Goal: Task Accomplishment & Management: Manage account settings

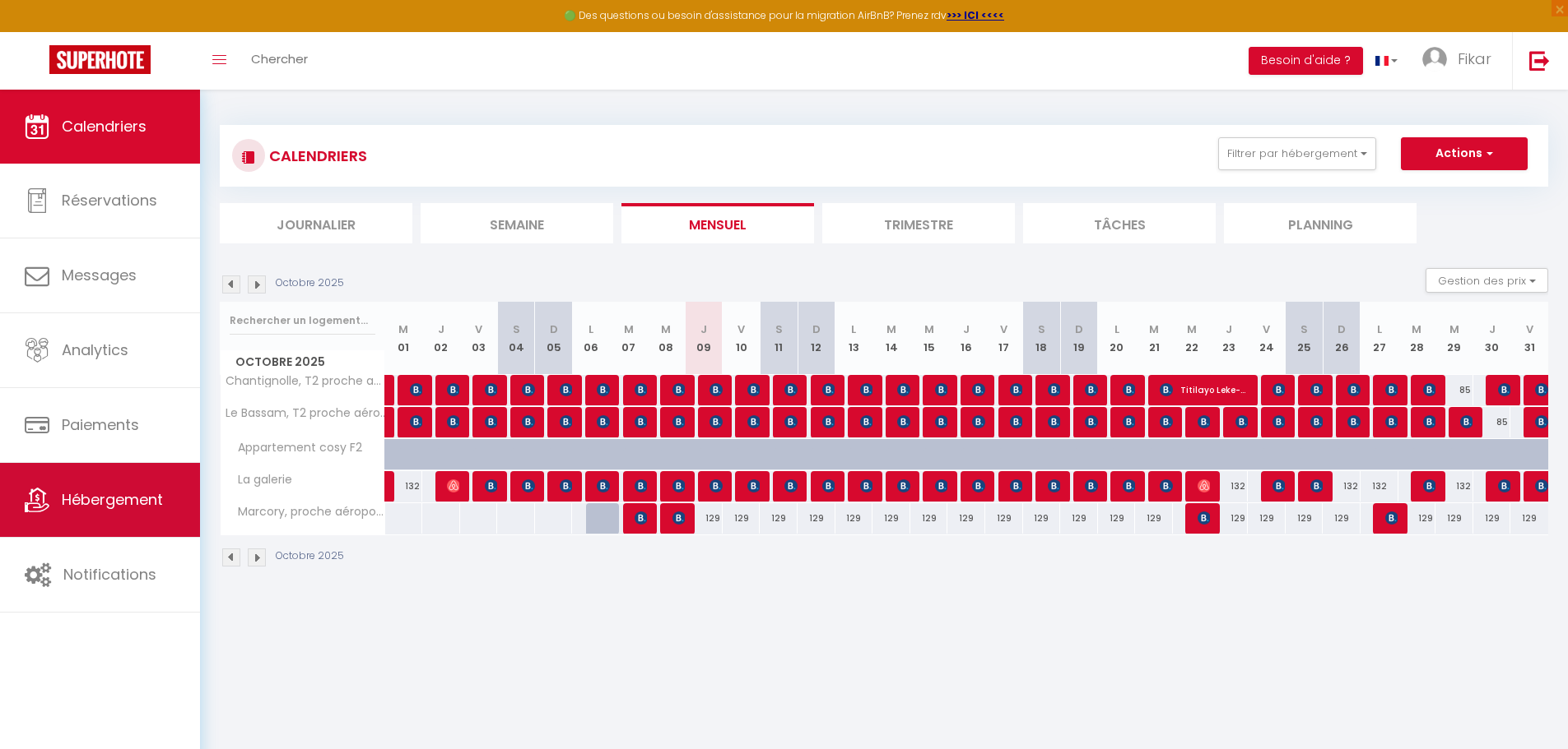
click at [117, 494] on span "Hébergement" at bounding box center [111, 499] width 101 height 20
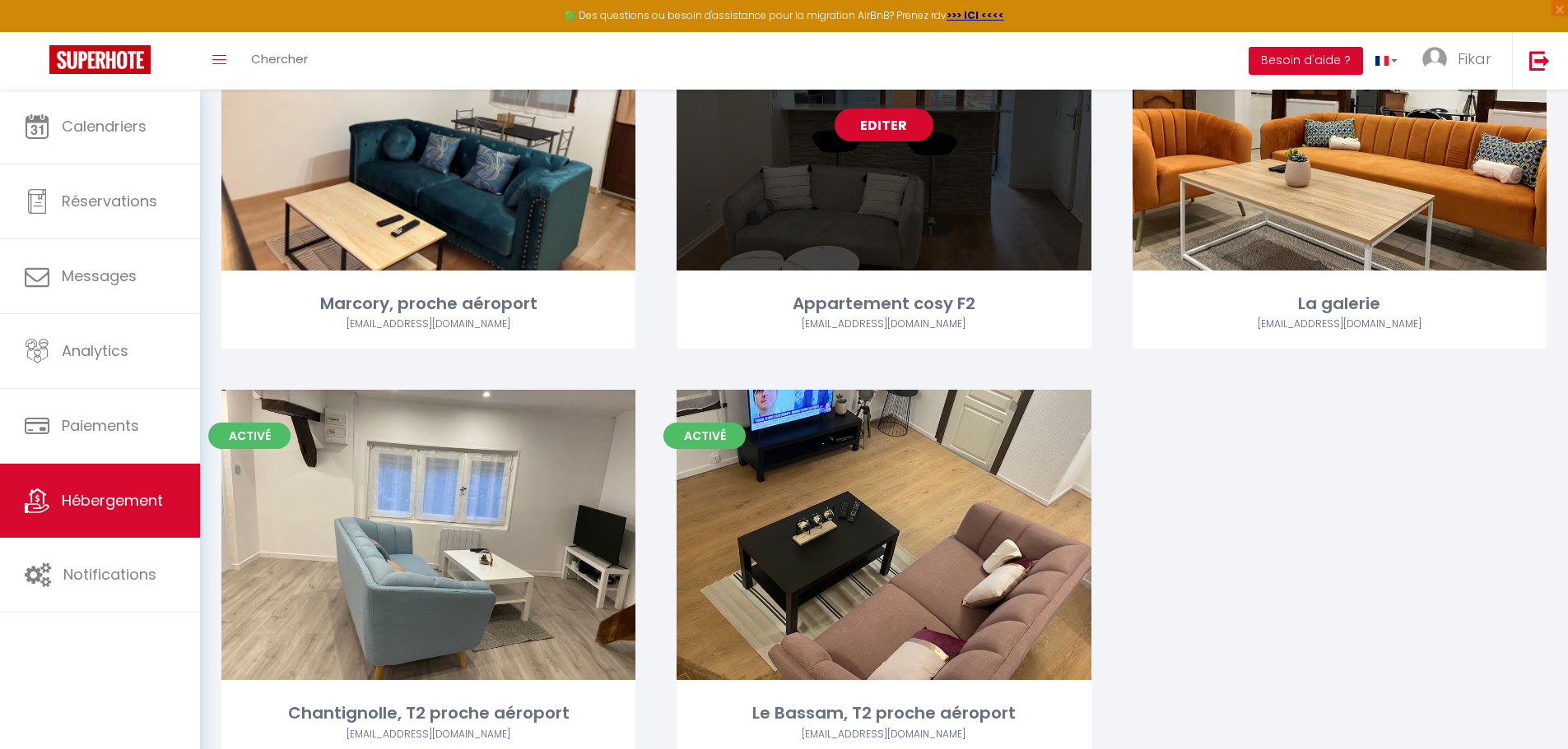
scroll to position [136, 0]
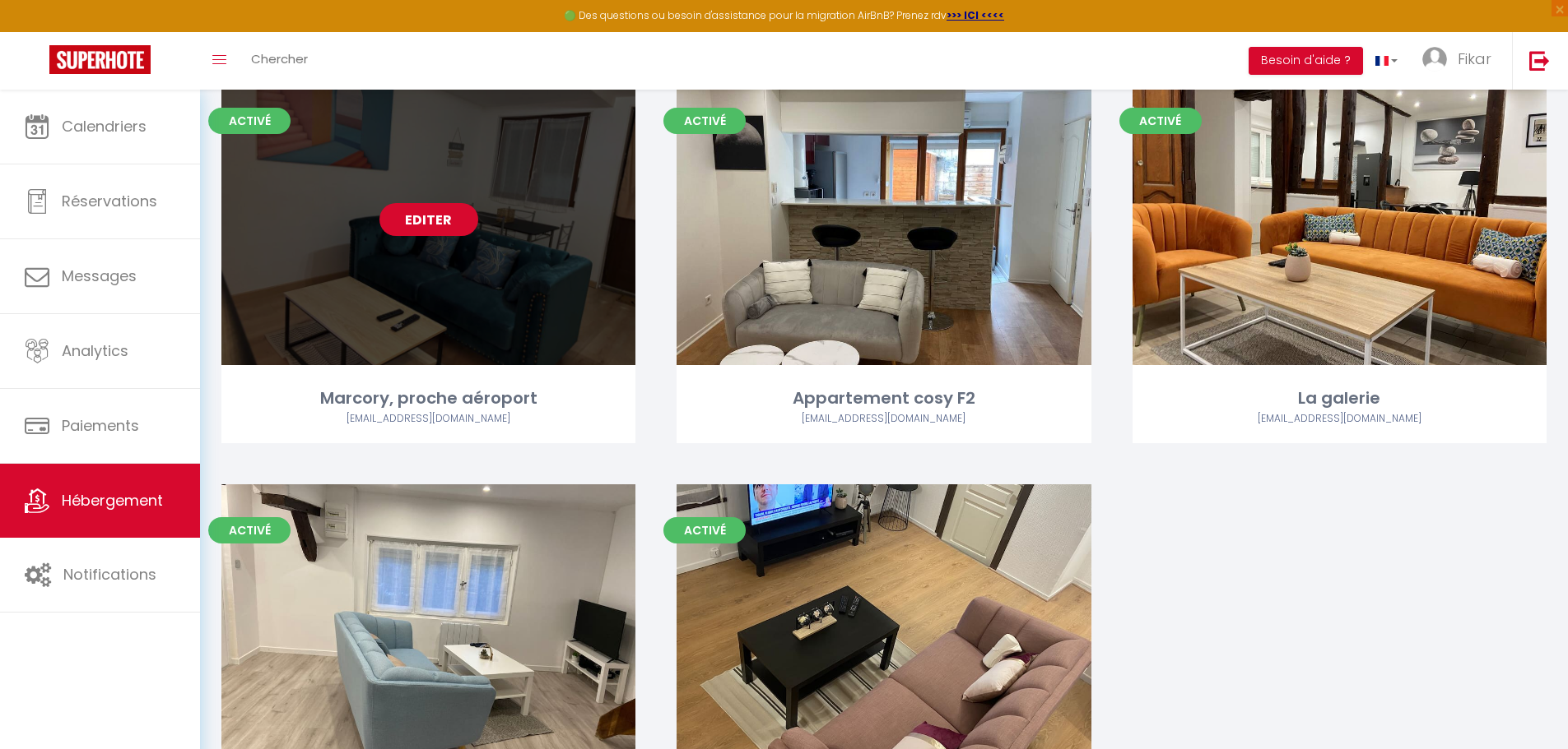
click at [427, 213] on link "Editer" at bounding box center [429, 220] width 99 height 33
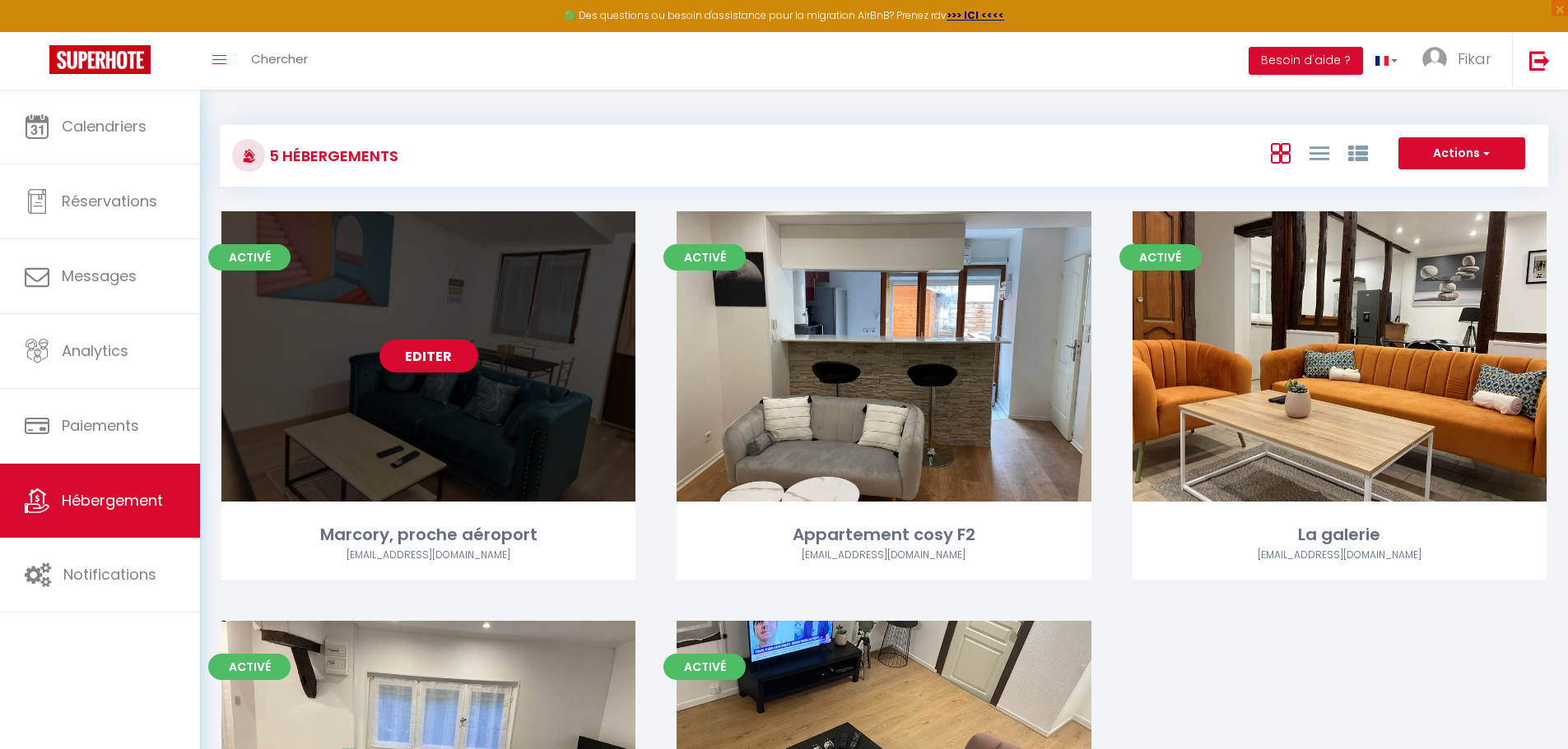
select select "3"
select select "2"
select select "1"
select select "28"
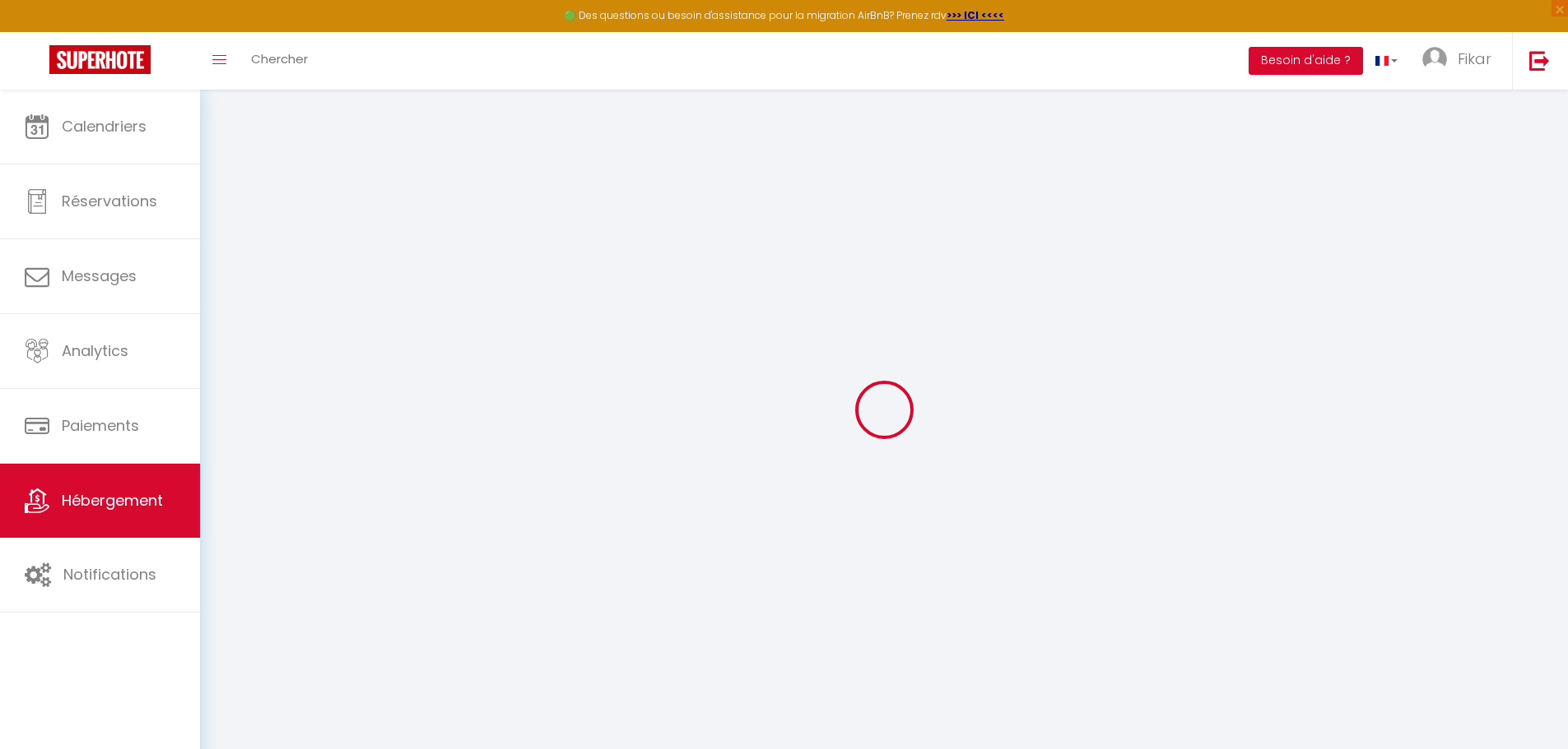
select select
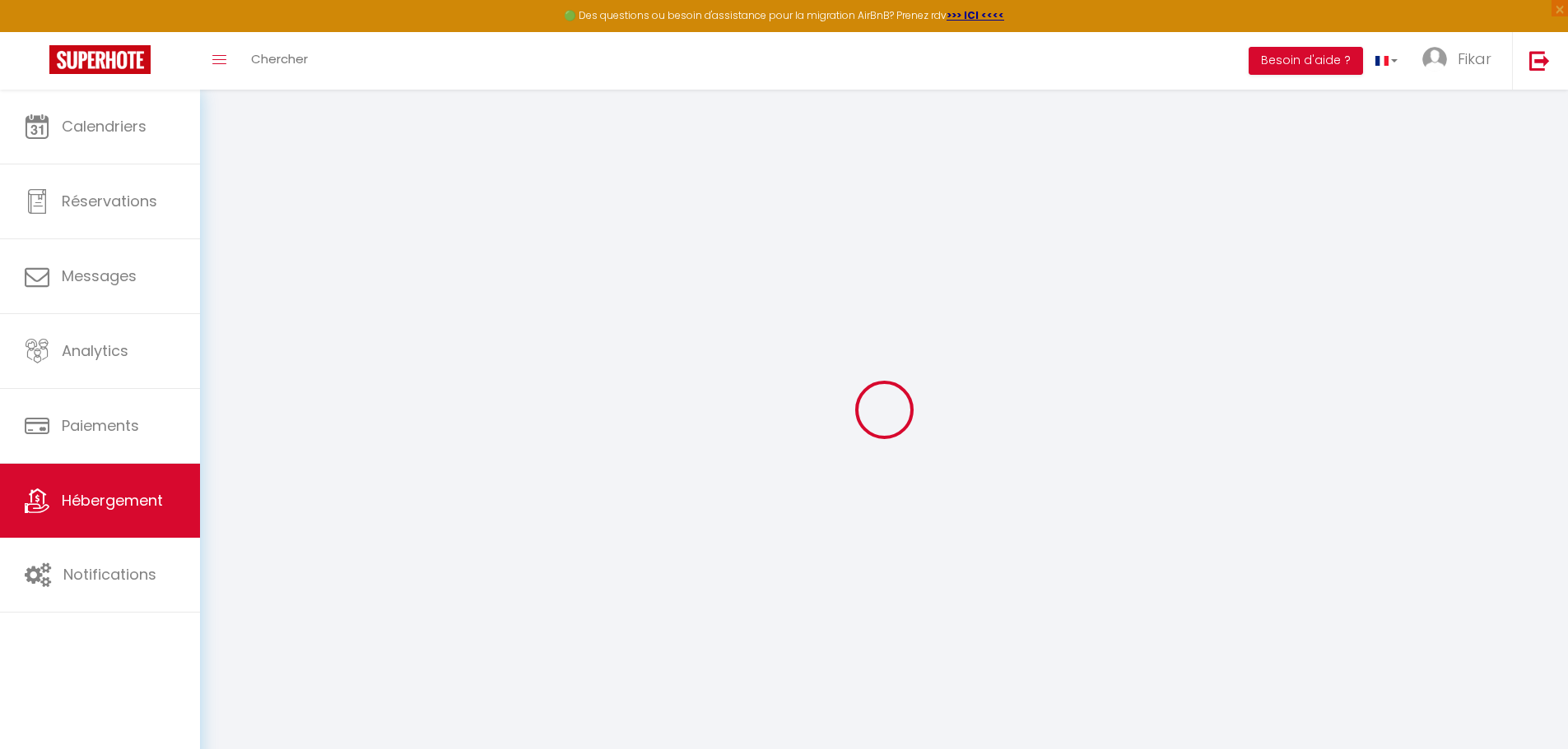
select select
checkbox input "false"
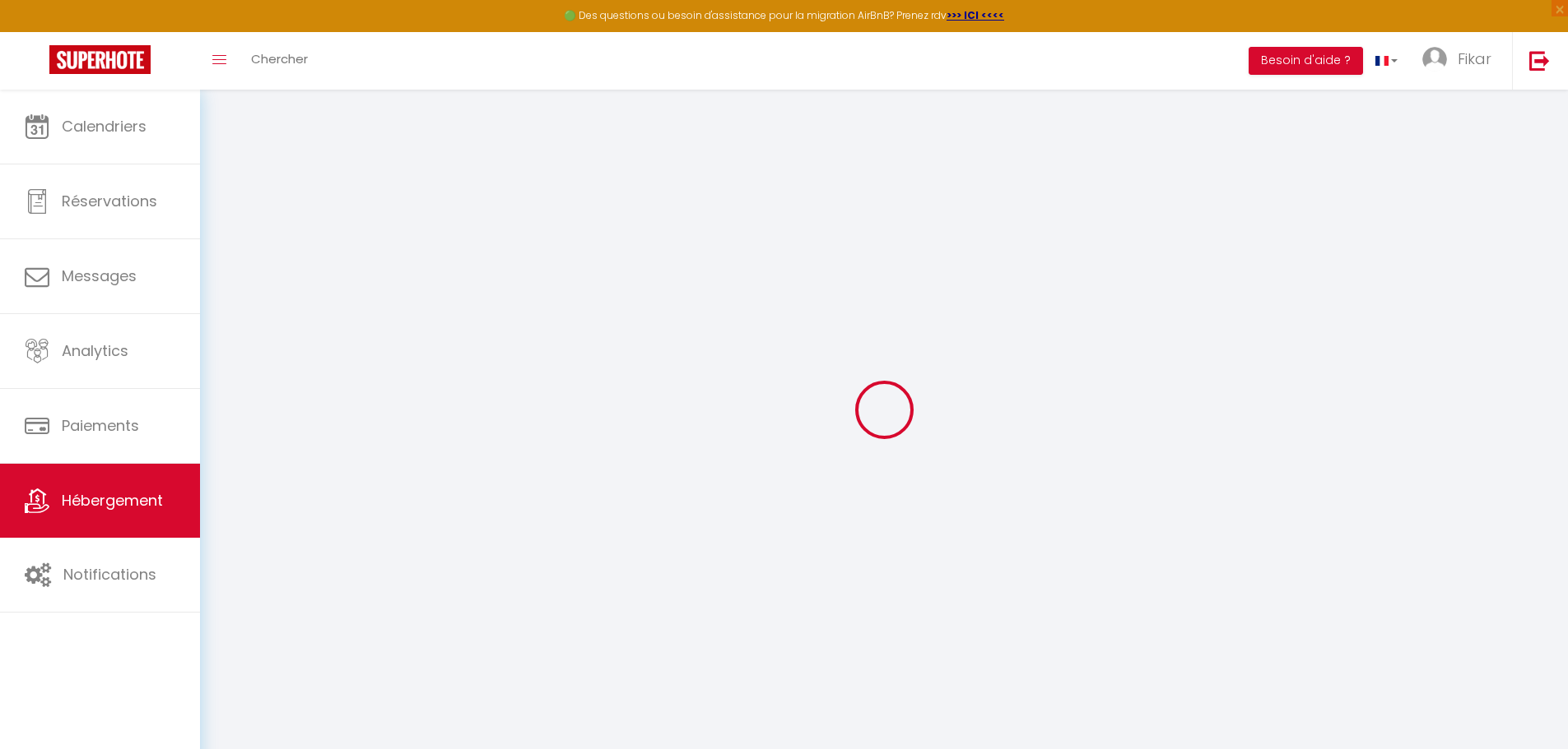
select select
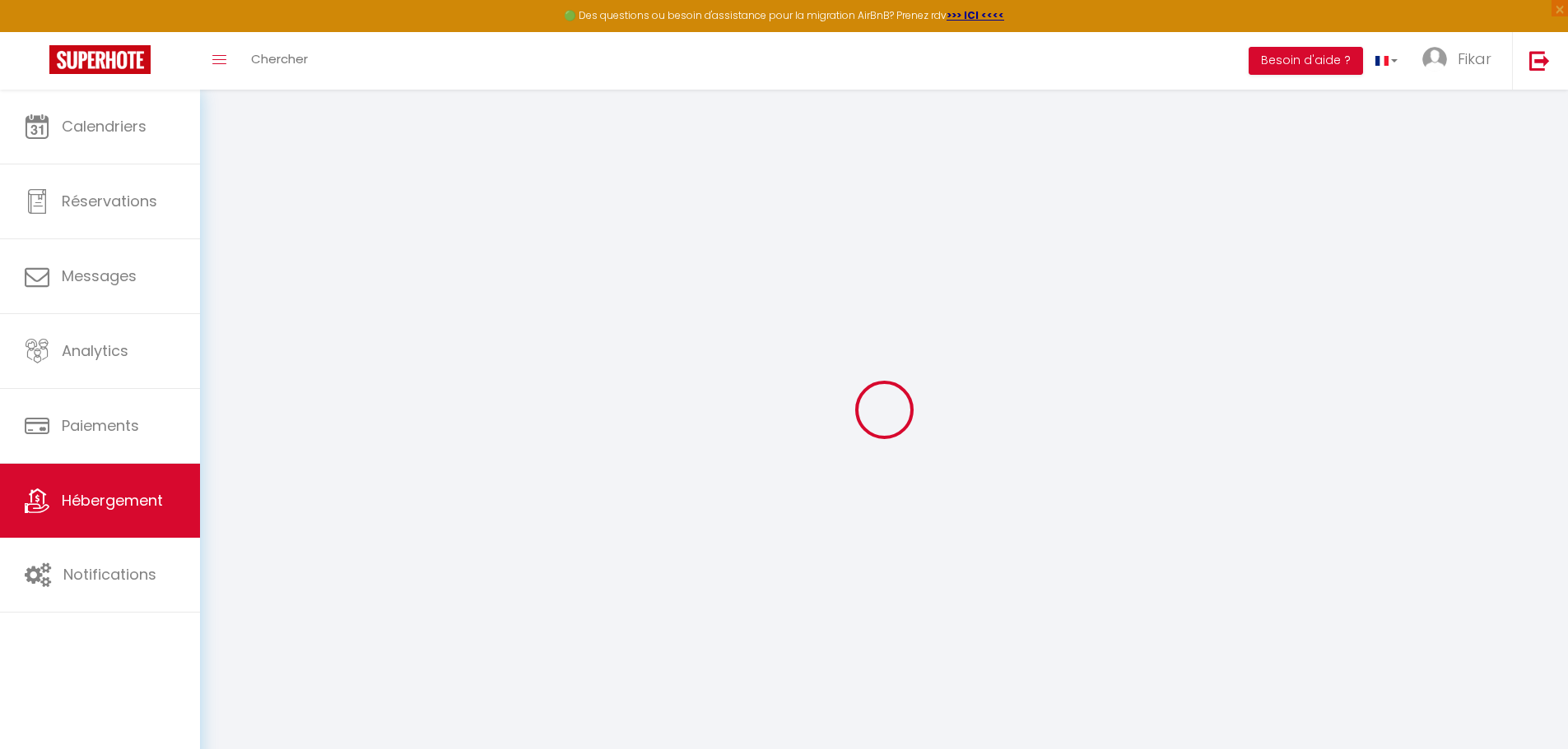
select select
checkbox input "false"
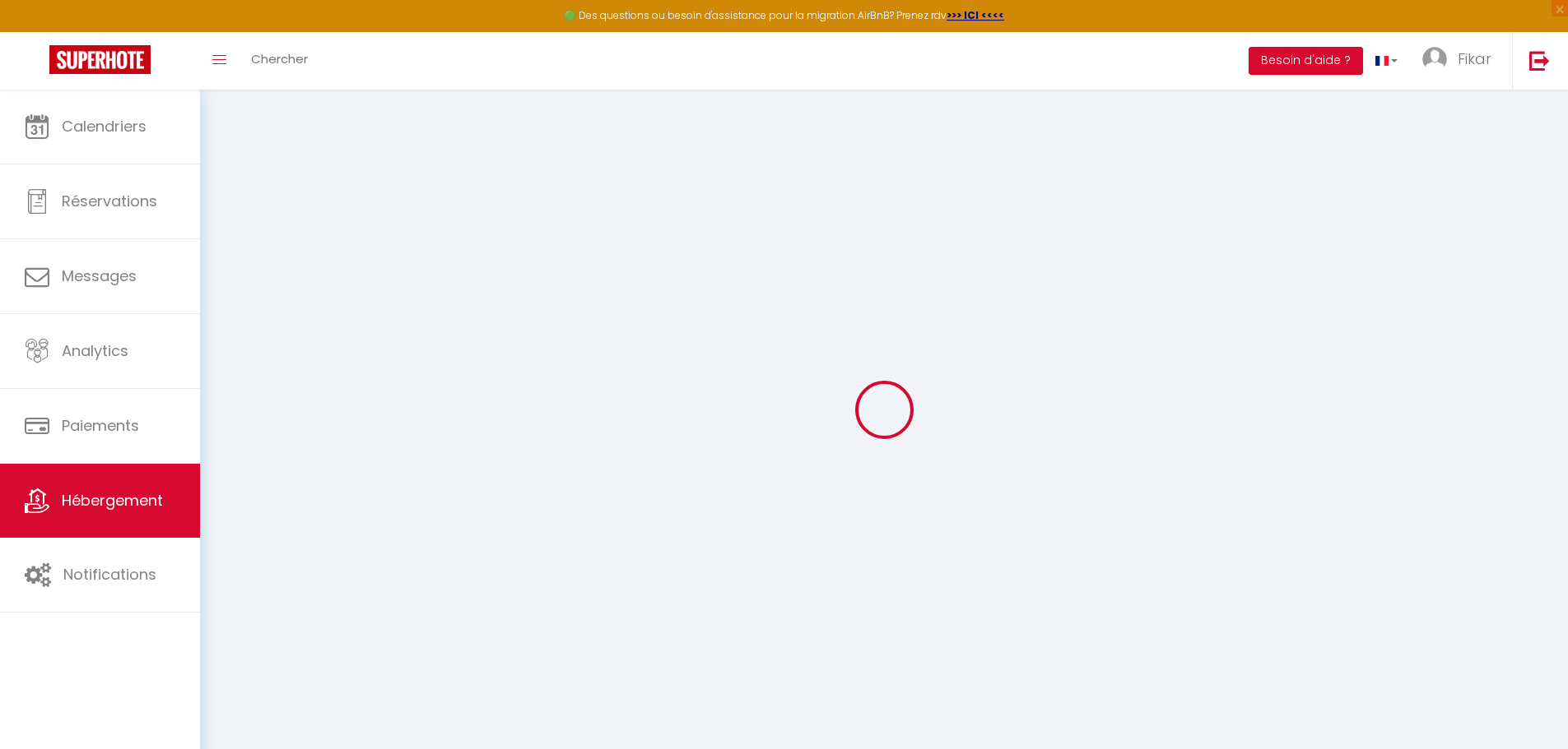
checkbox input "false"
select select
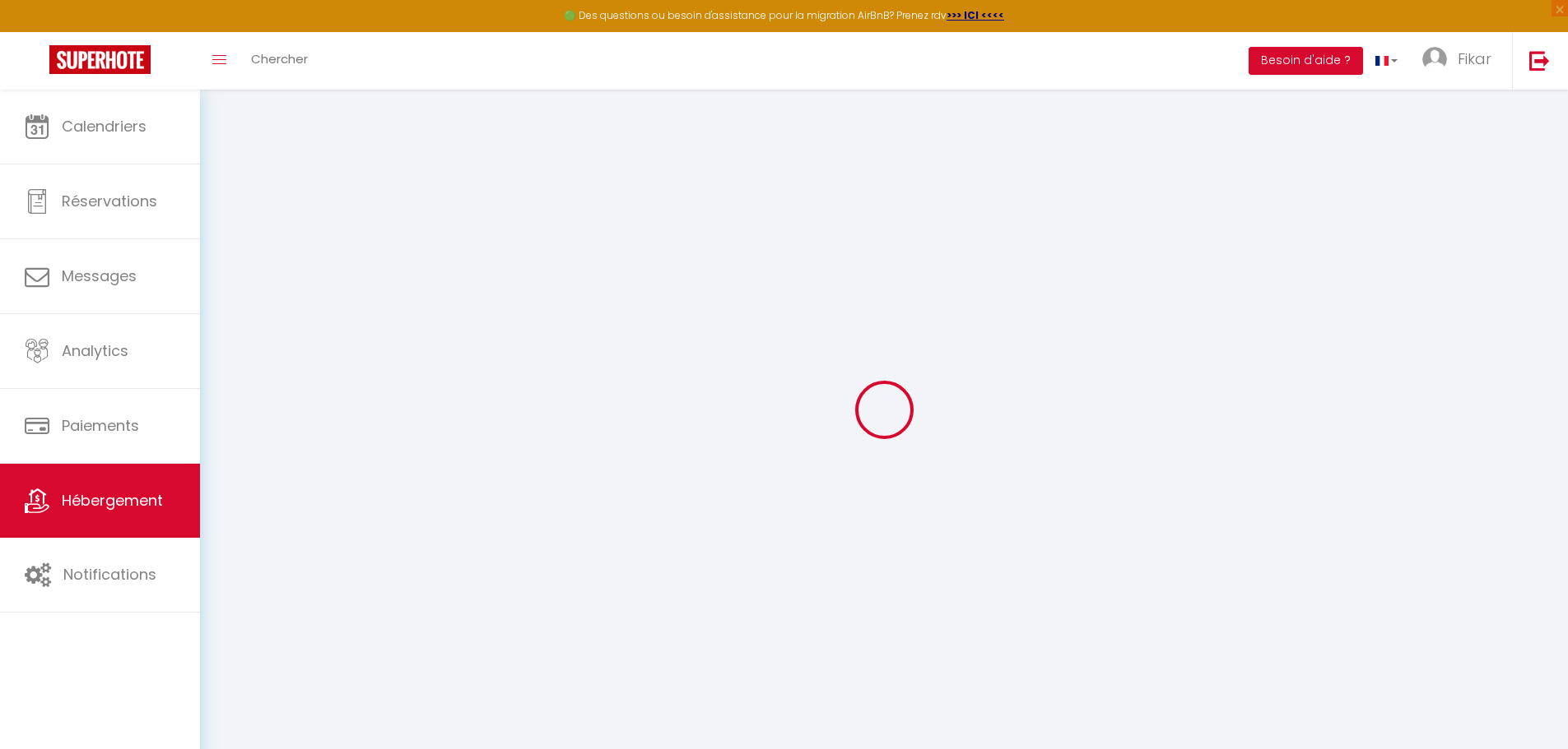
select select
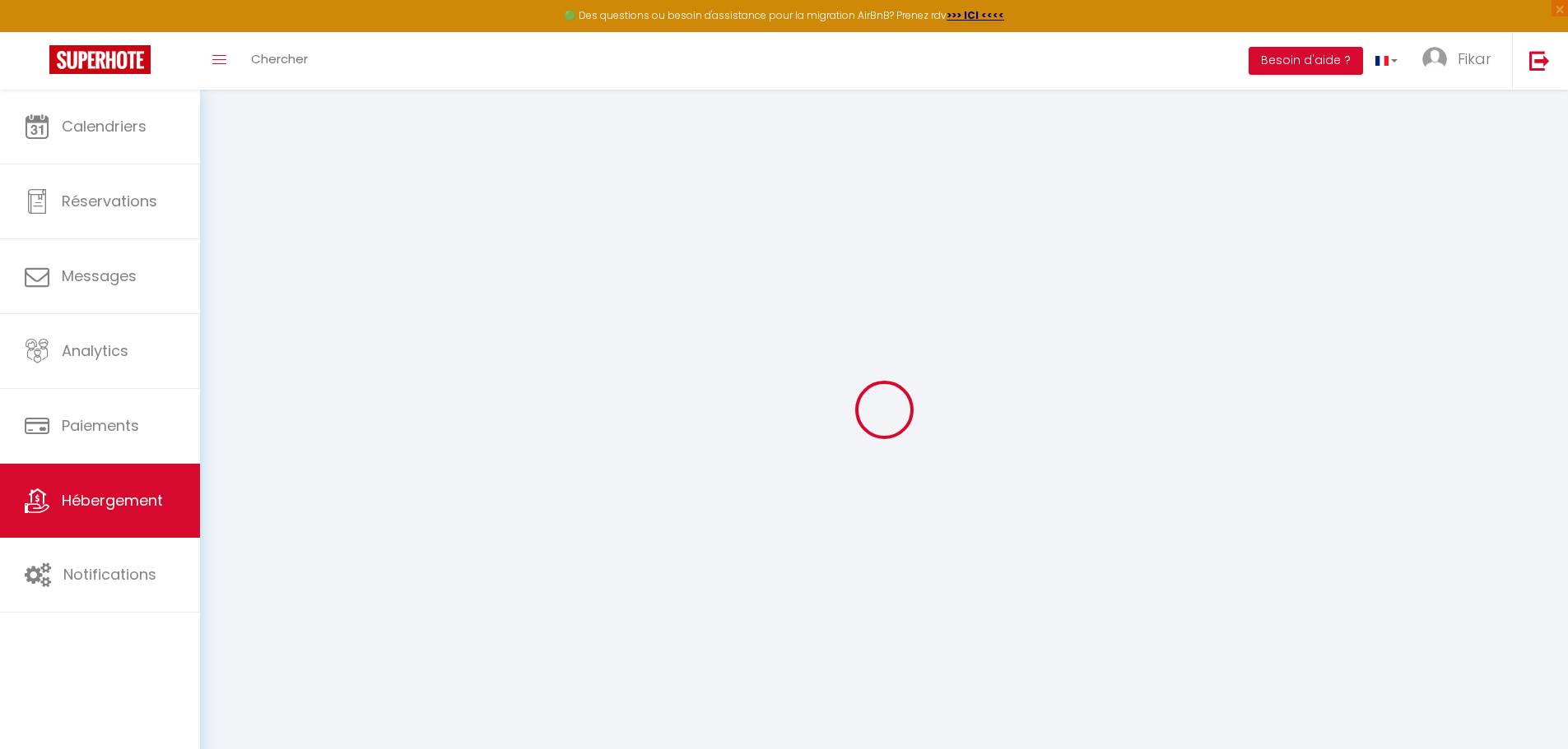
checkbox input "false"
select select
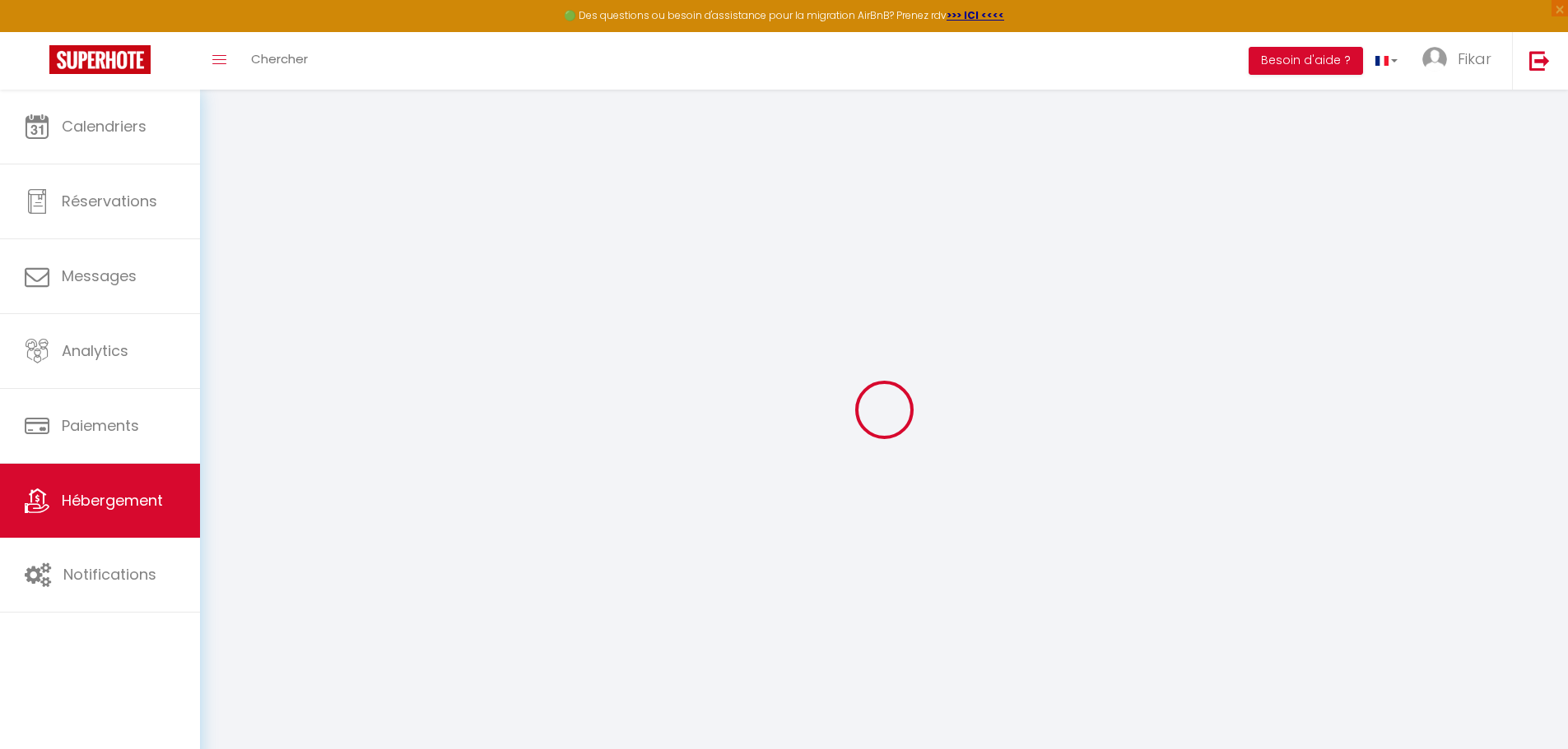
select select
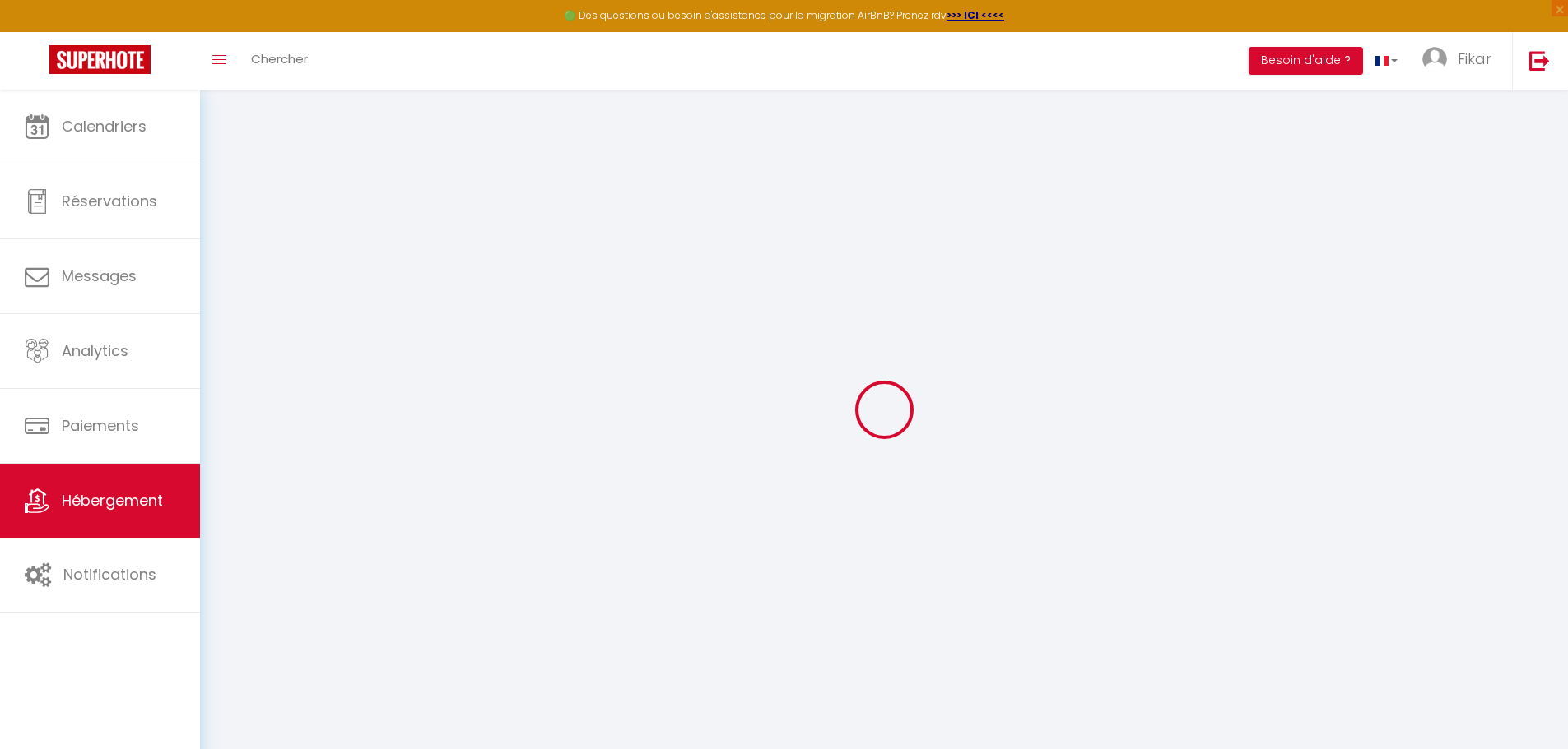
select select
checkbox input "false"
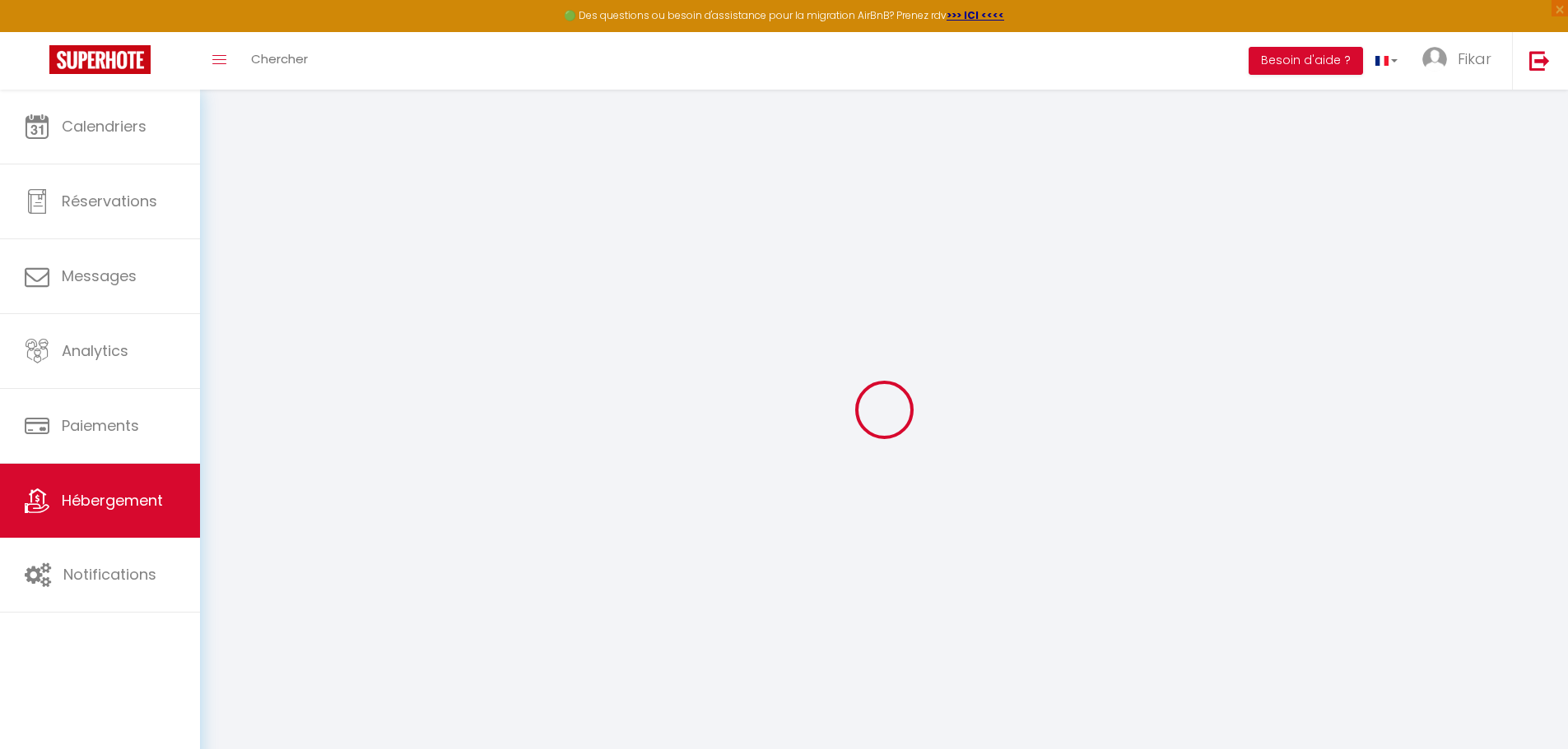
checkbox input "false"
select select
type input "Marcory, proche aéroport"
type input "FIKAR"
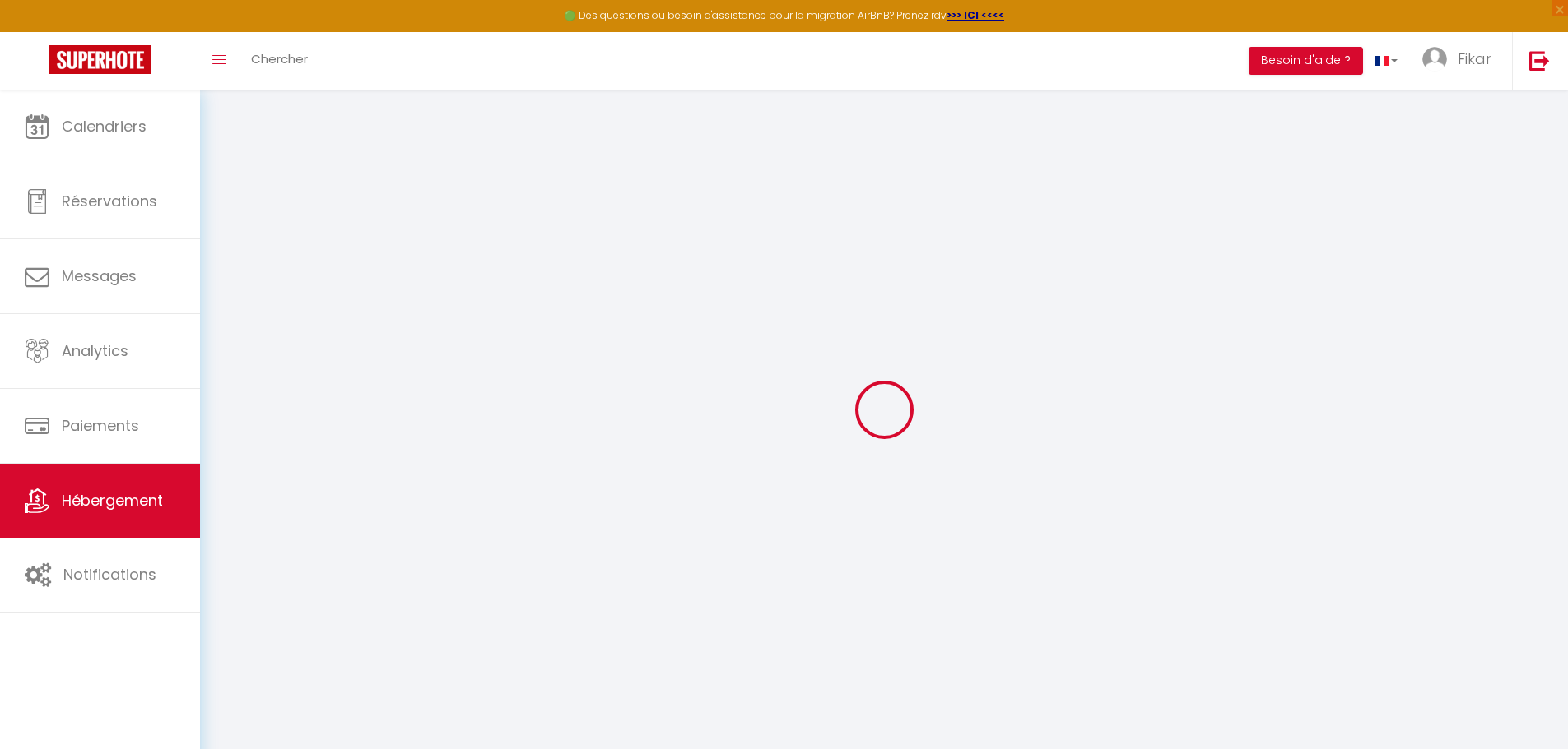
type input "[PERSON_NAME]"
type input "[STREET_ADDRESS][PERSON_NAME]"
type input "95320"
type input "SAINT-LEU-LA-FORET"
select select "2"
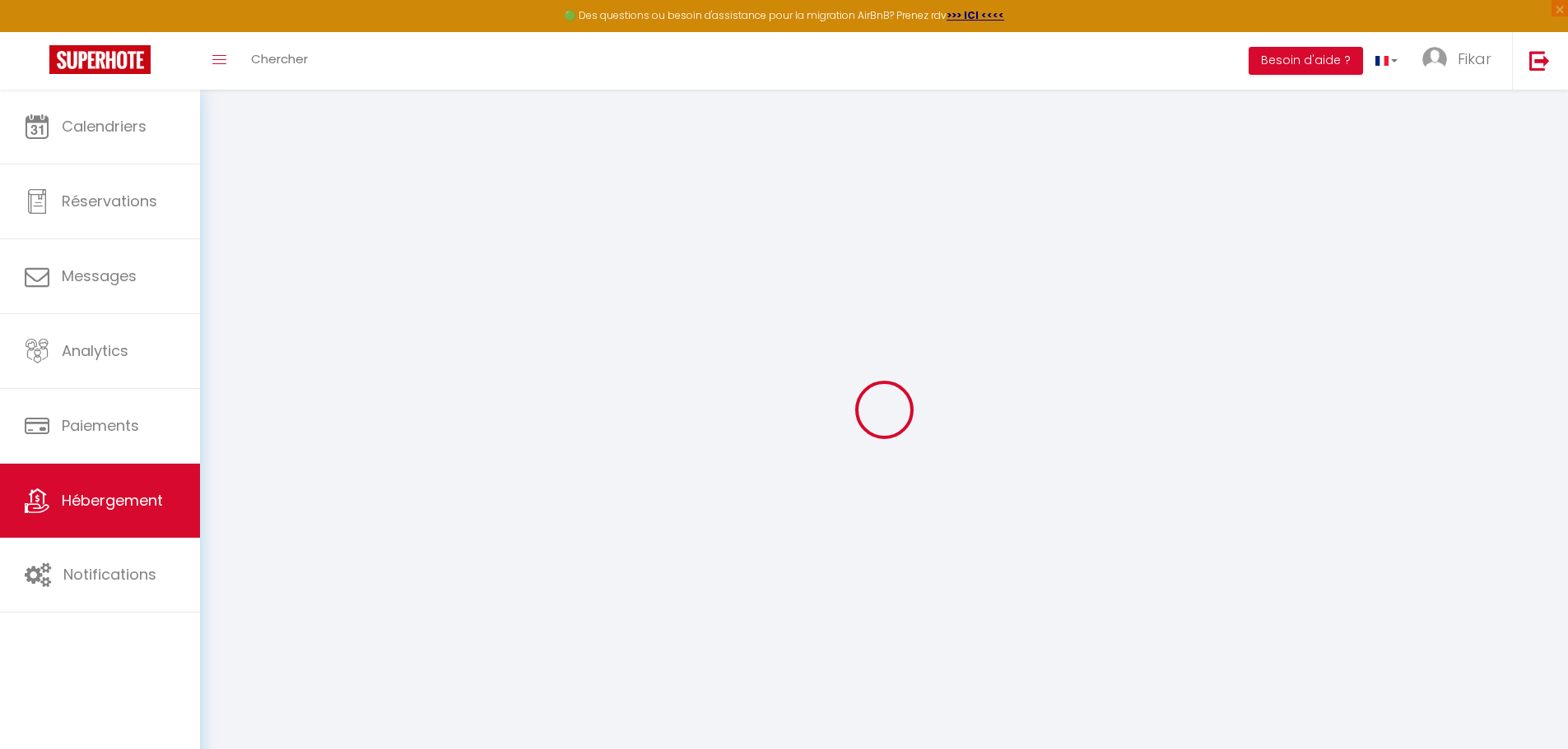
type input "129"
type input "25"
select select
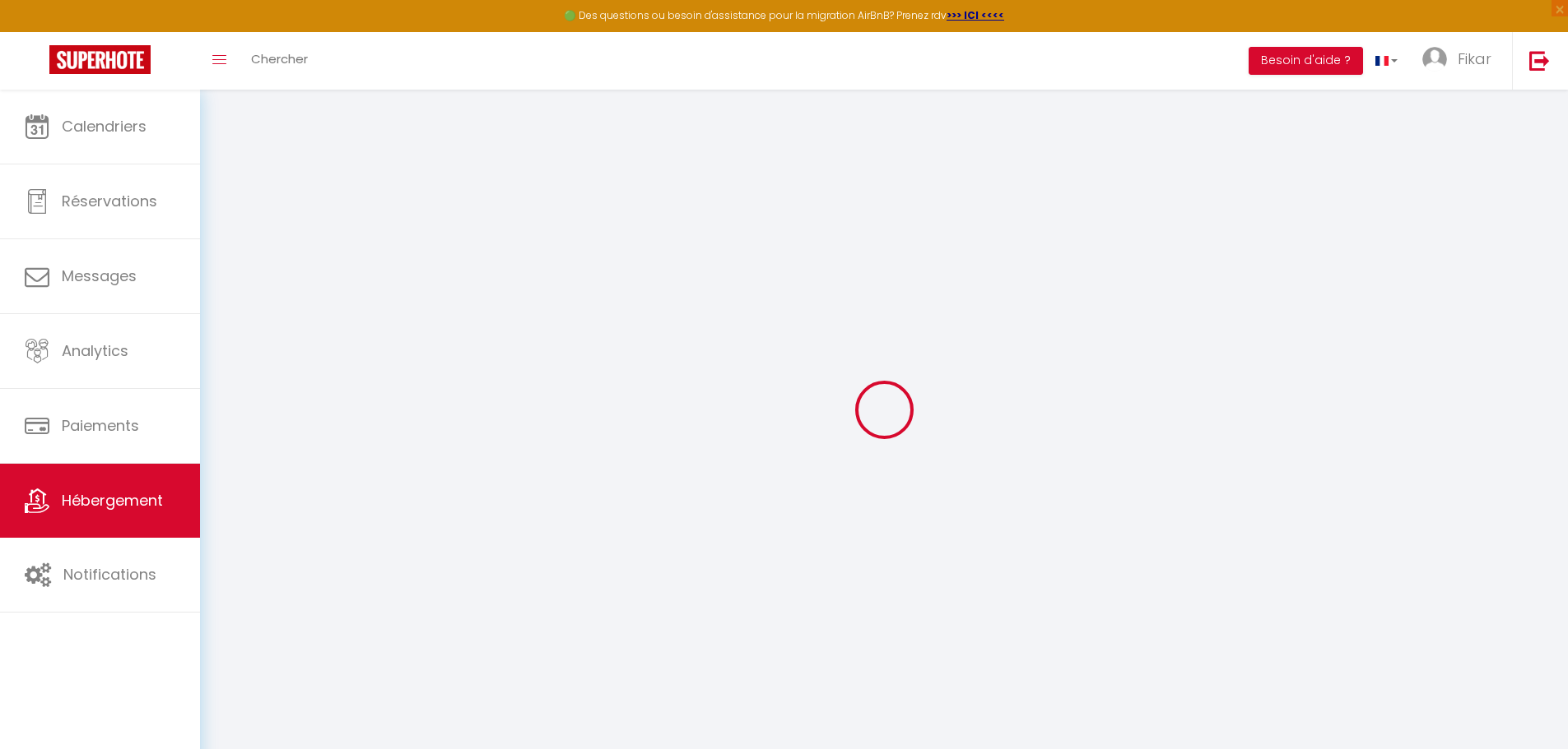
select select
type input "[STREET_ADDRESS]"
type input "60000"
type input "Tillé"
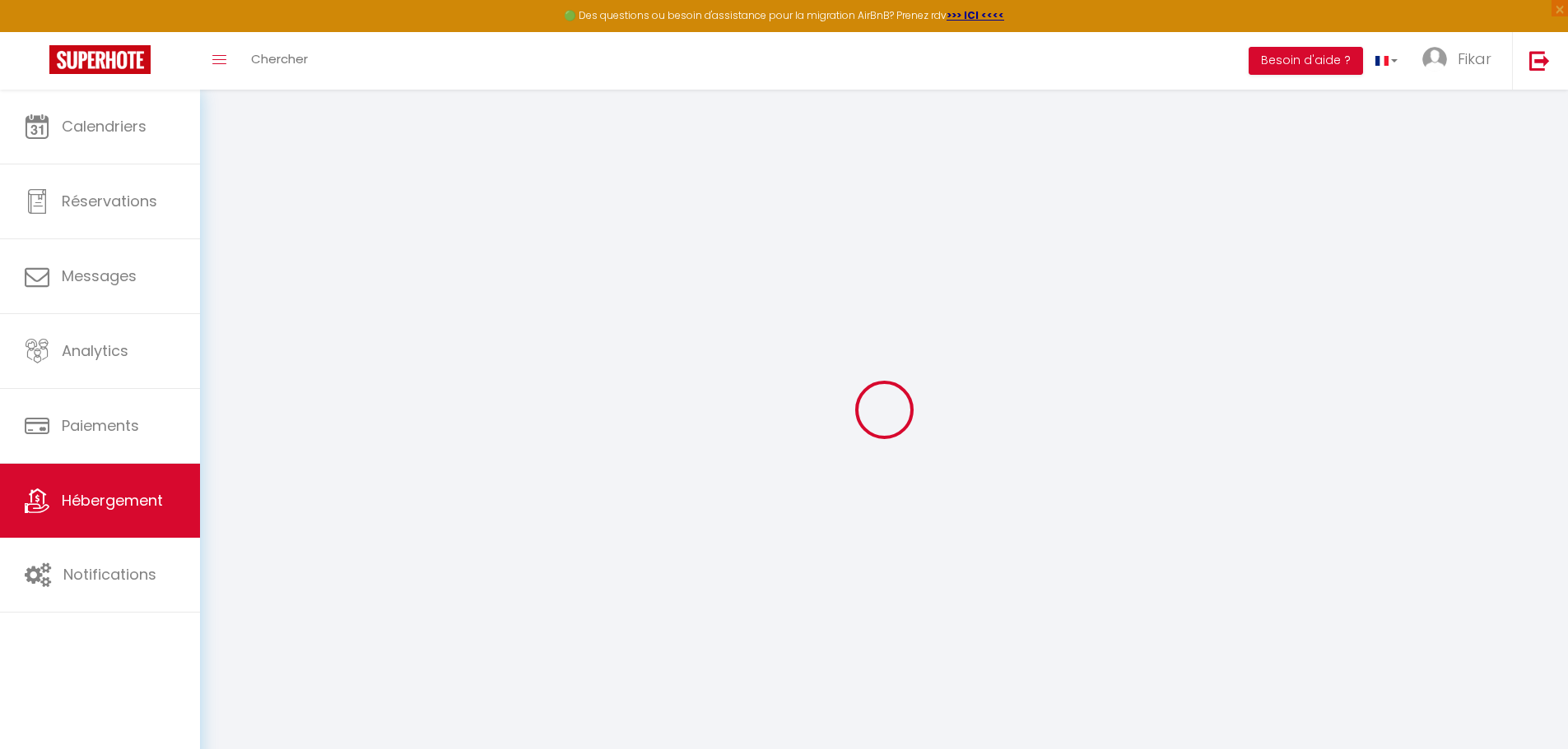
type input "[EMAIL_ADDRESS][DOMAIN_NAME]"
select select
checkbox input "false"
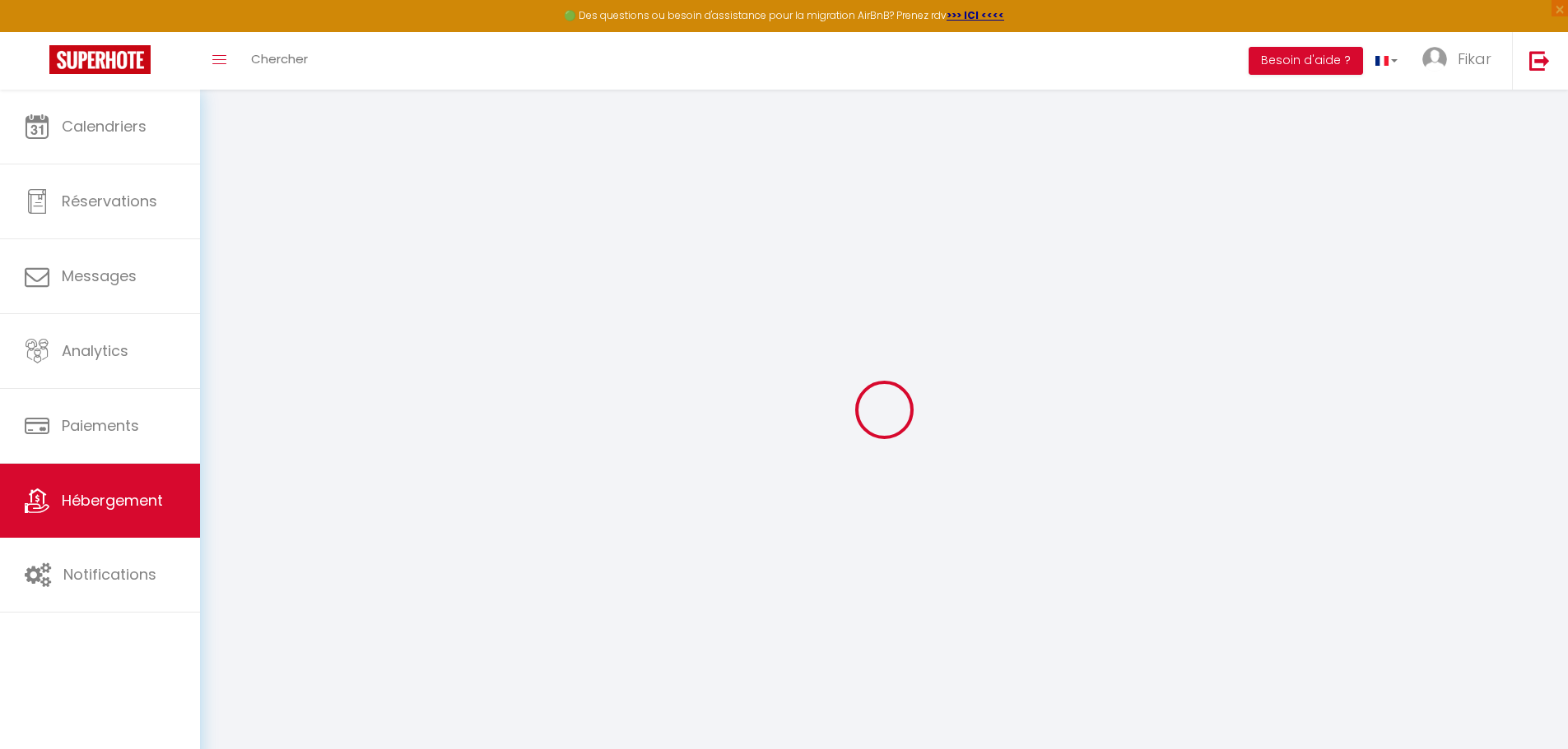
checkbox input "false"
type input "0"
select select
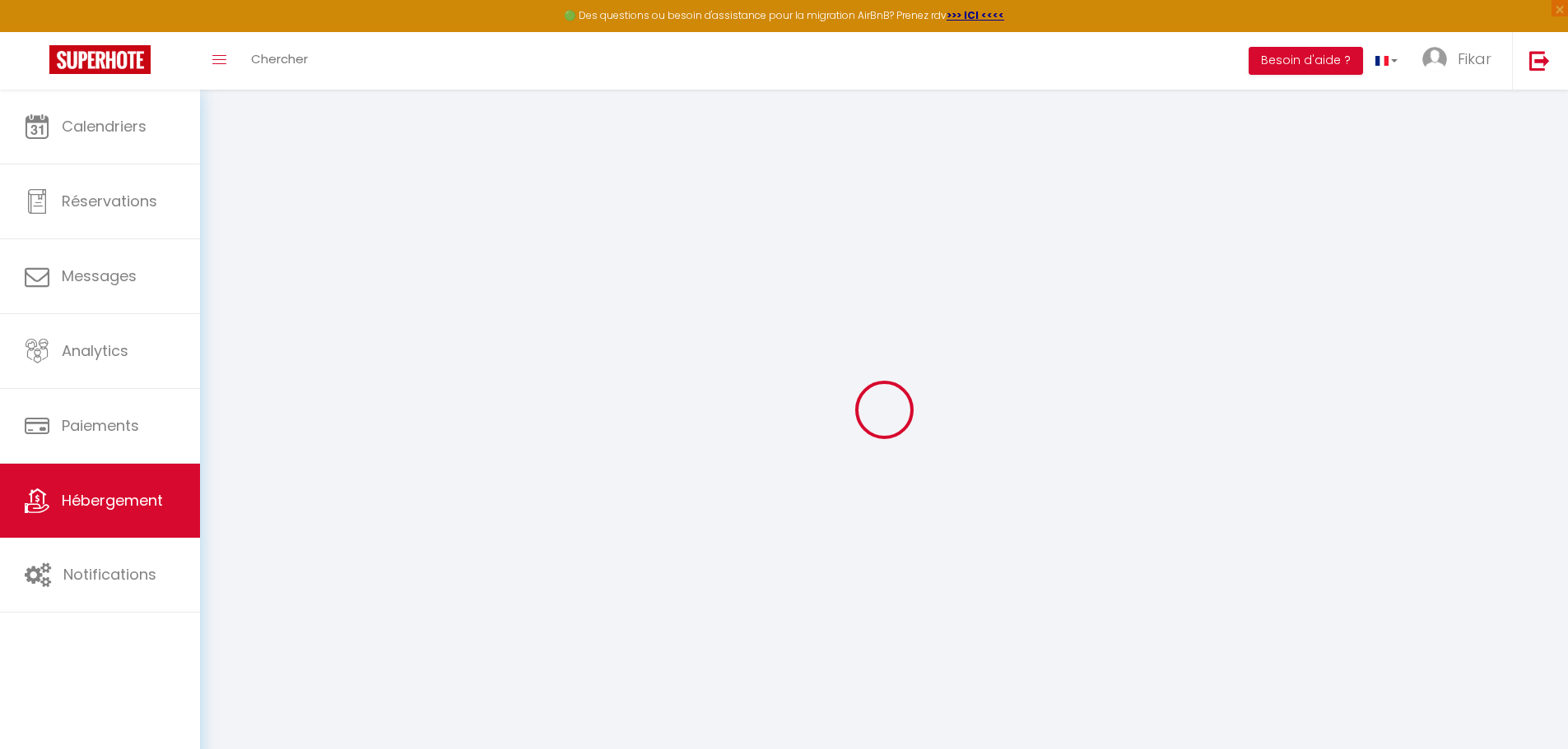
select select
checkbox input "false"
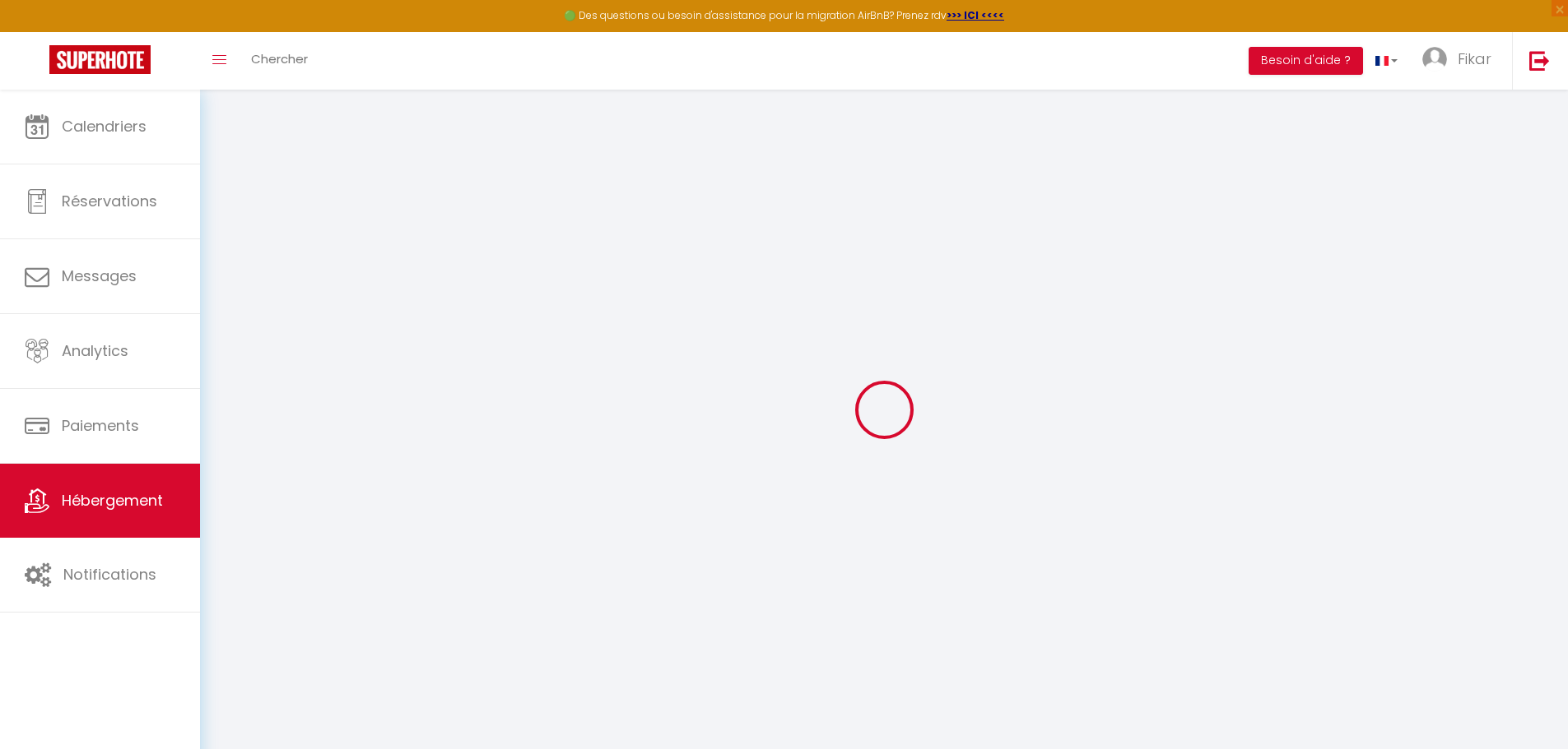
checkbox input "false"
select select
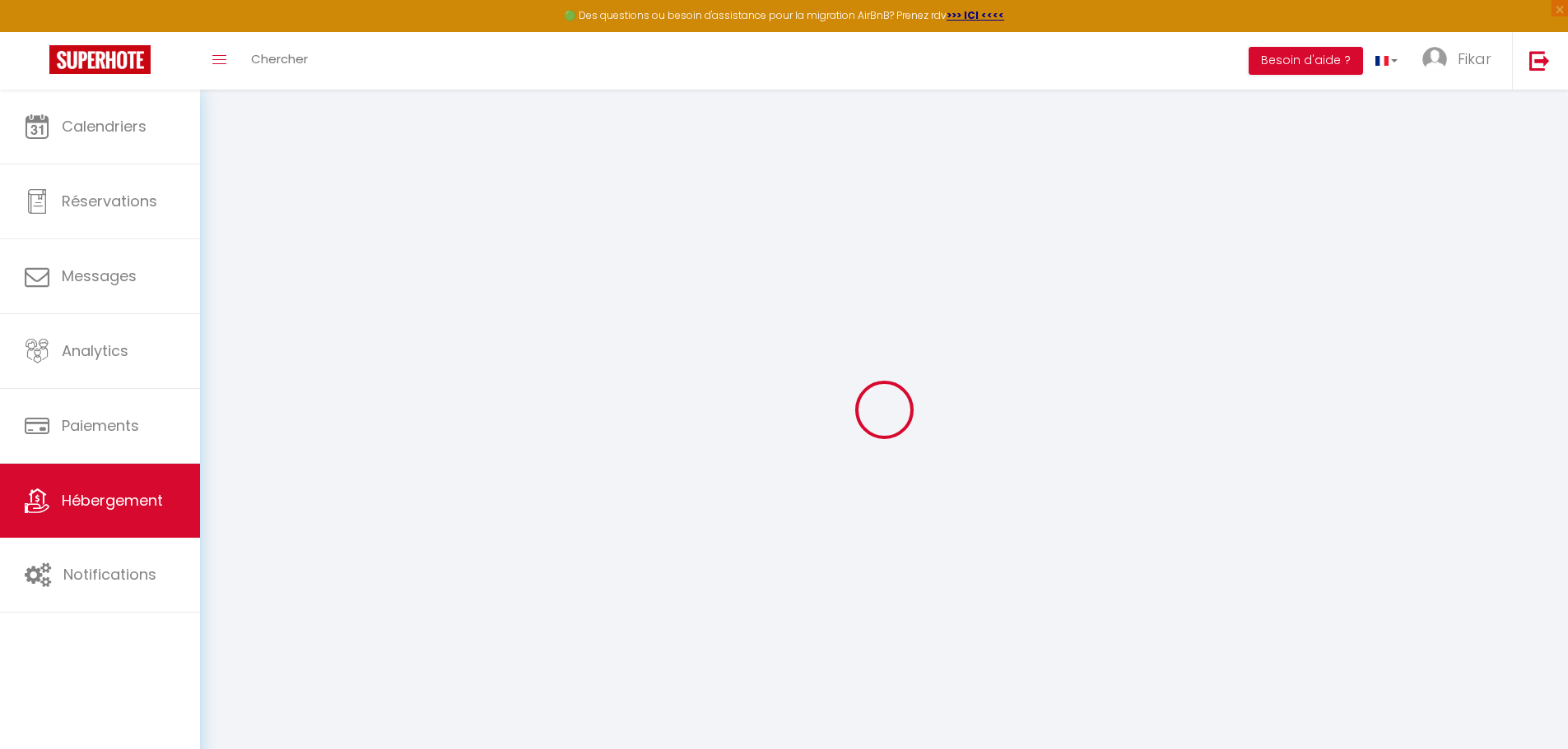
select select
checkbox input "false"
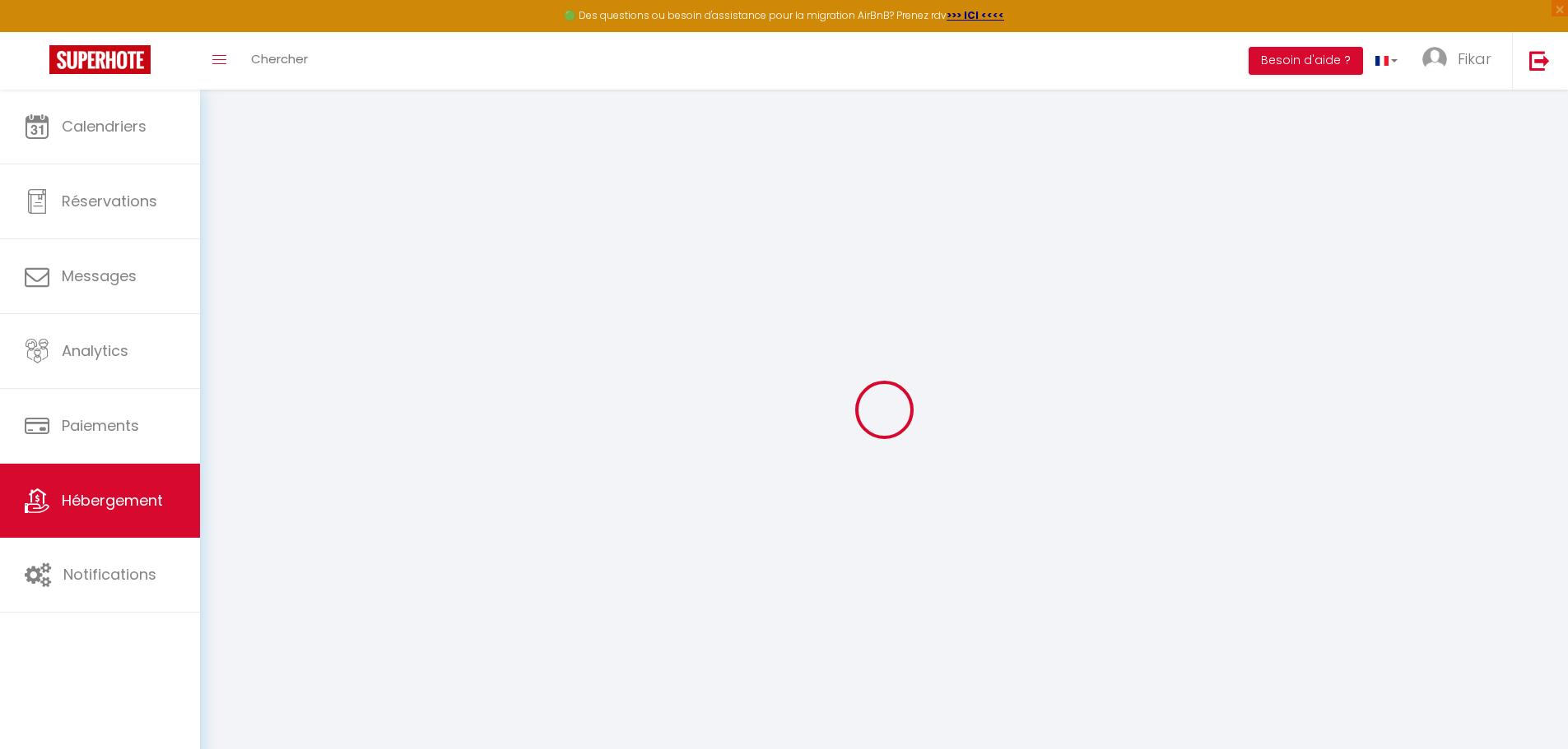
checkbox input "false"
select select
checkbox input "false"
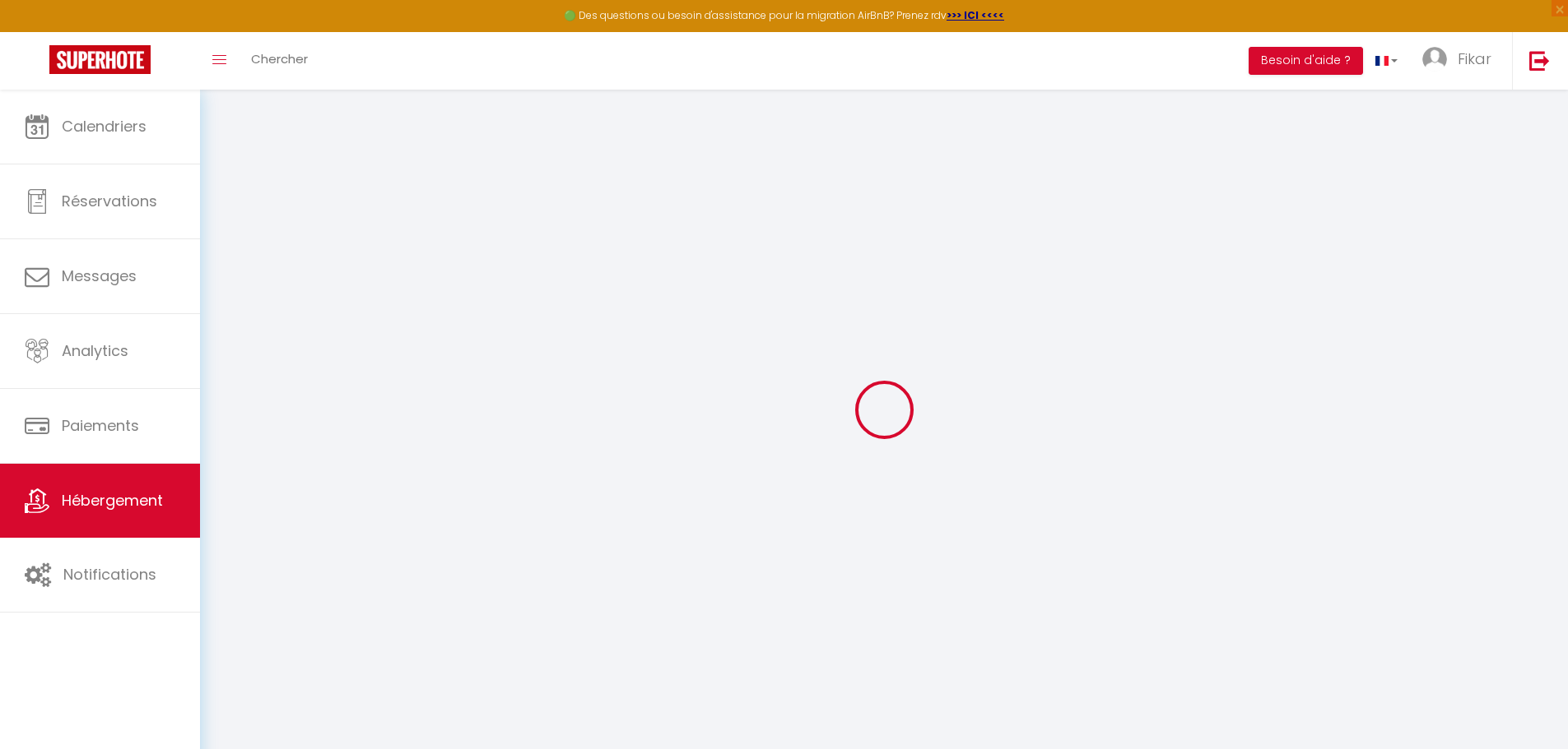
checkbox input "false"
select select "15:00"
select select "23:45"
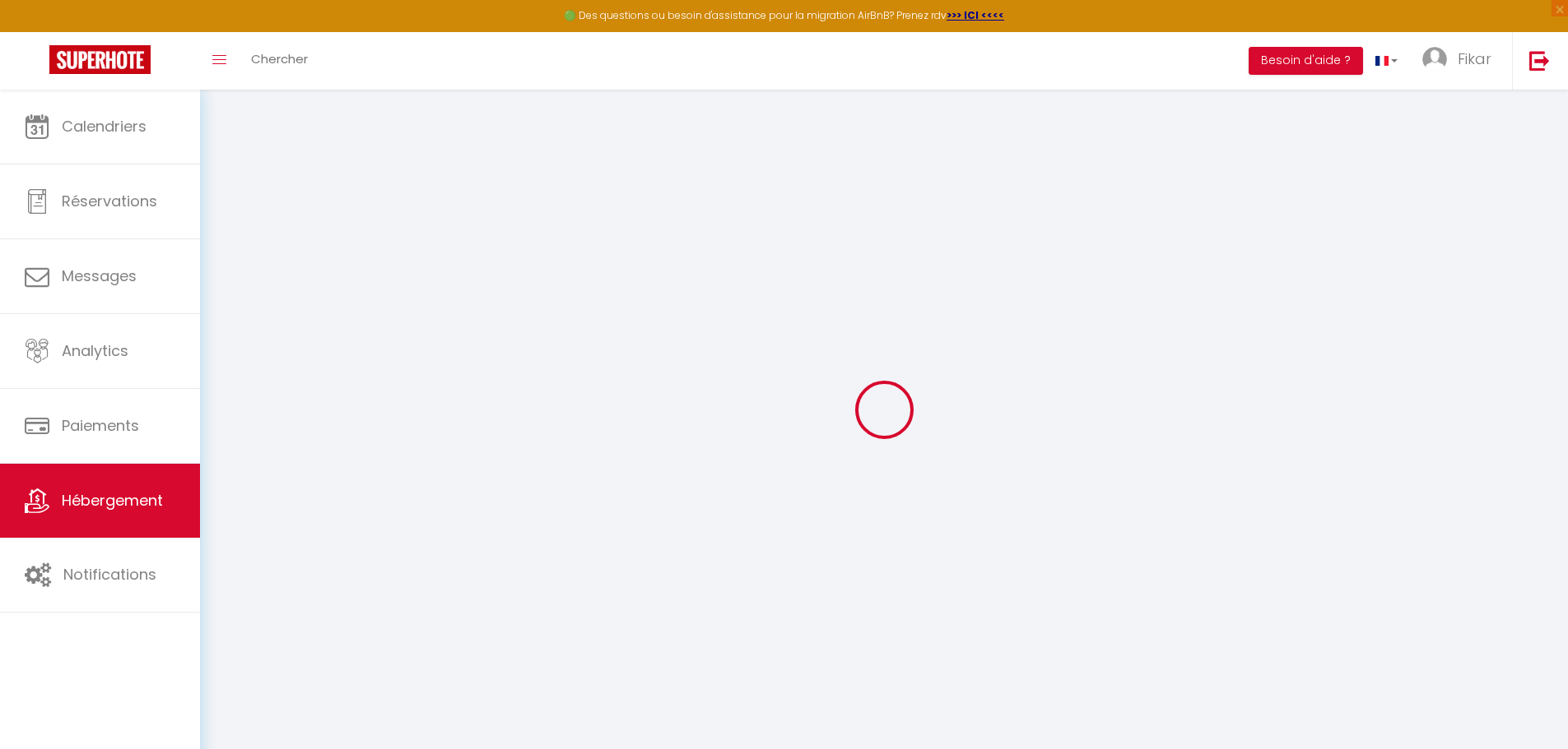
select select "11:00"
select select "30"
select select "120"
select select
checkbox input "false"
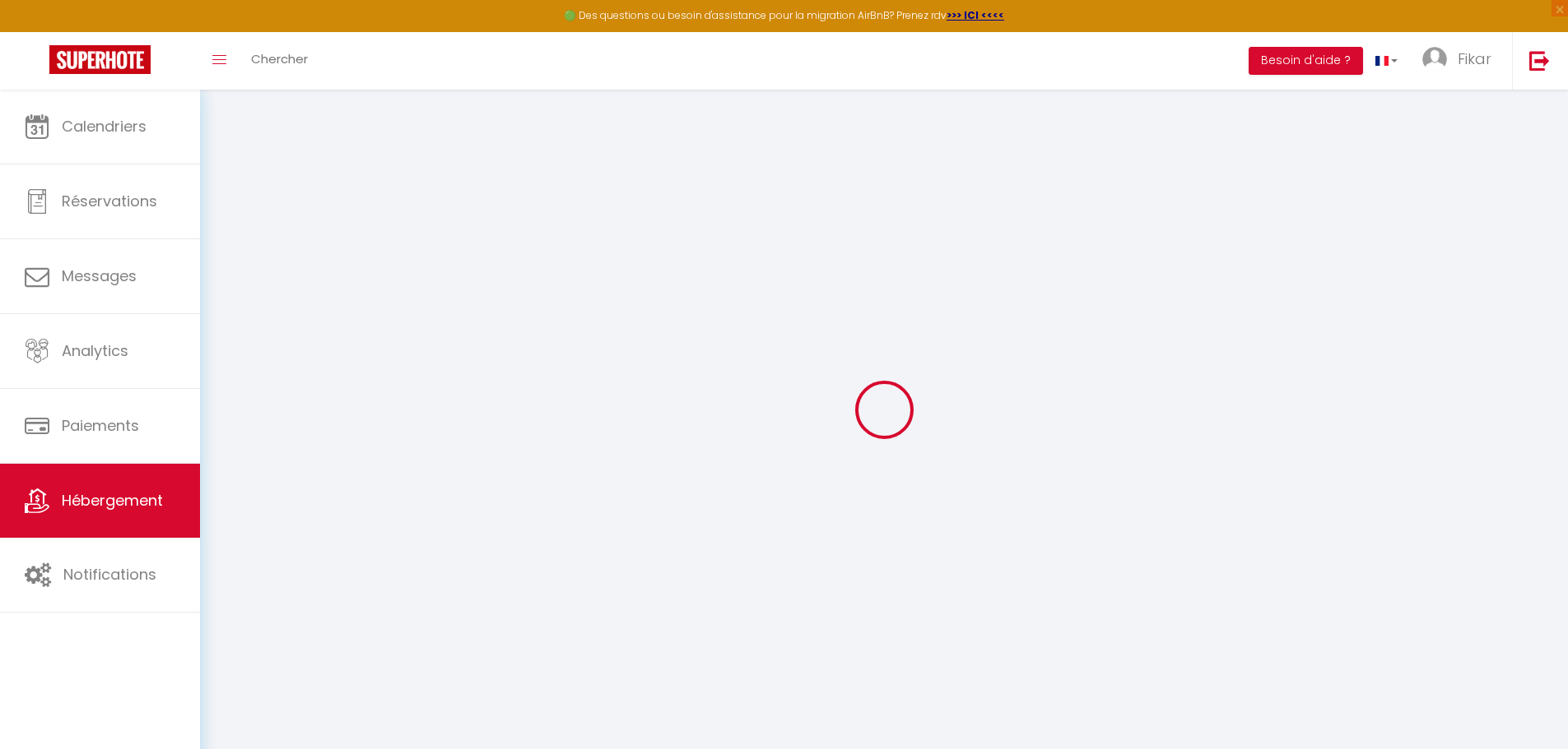
checkbox input "false"
select select
checkbox input "false"
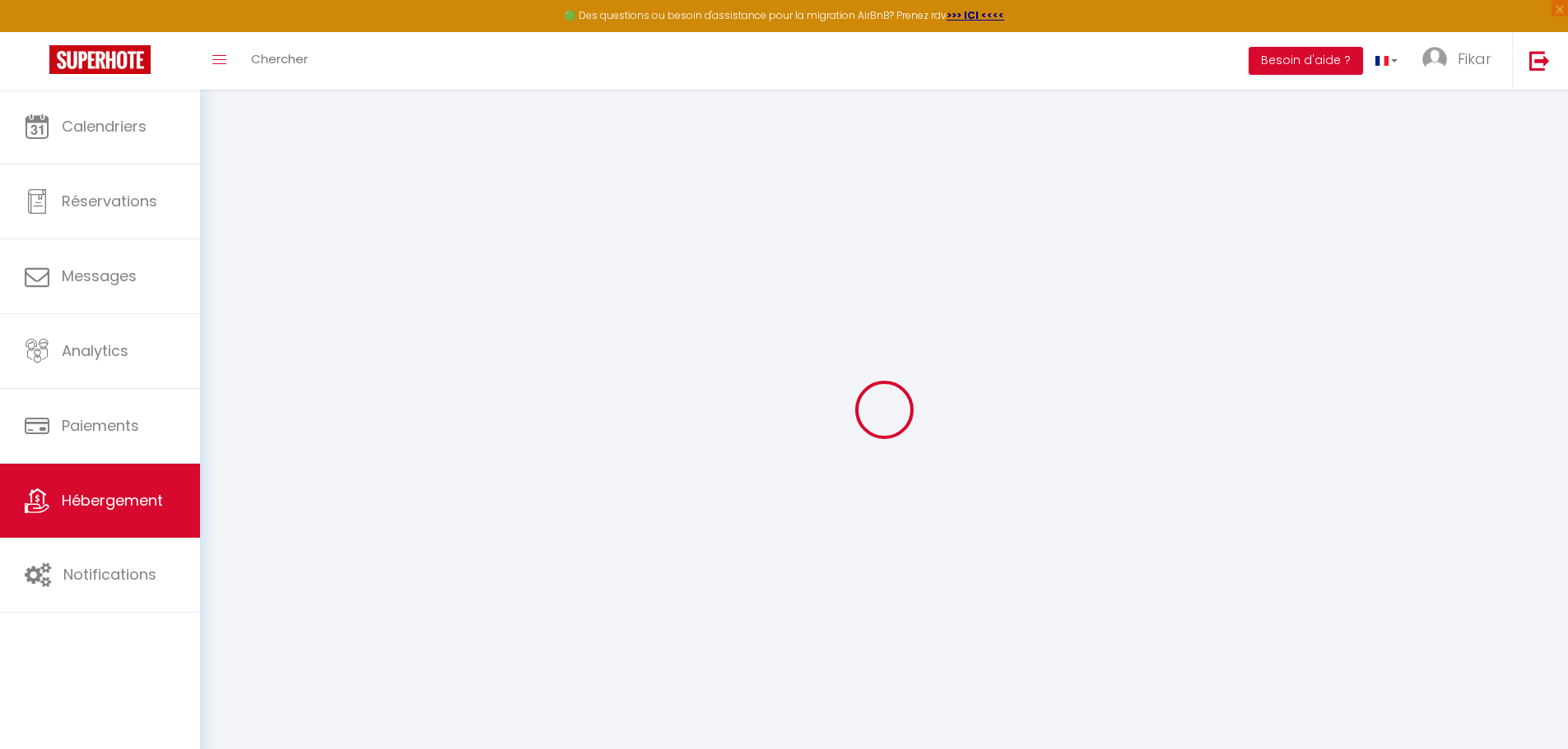
checkbox input "false"
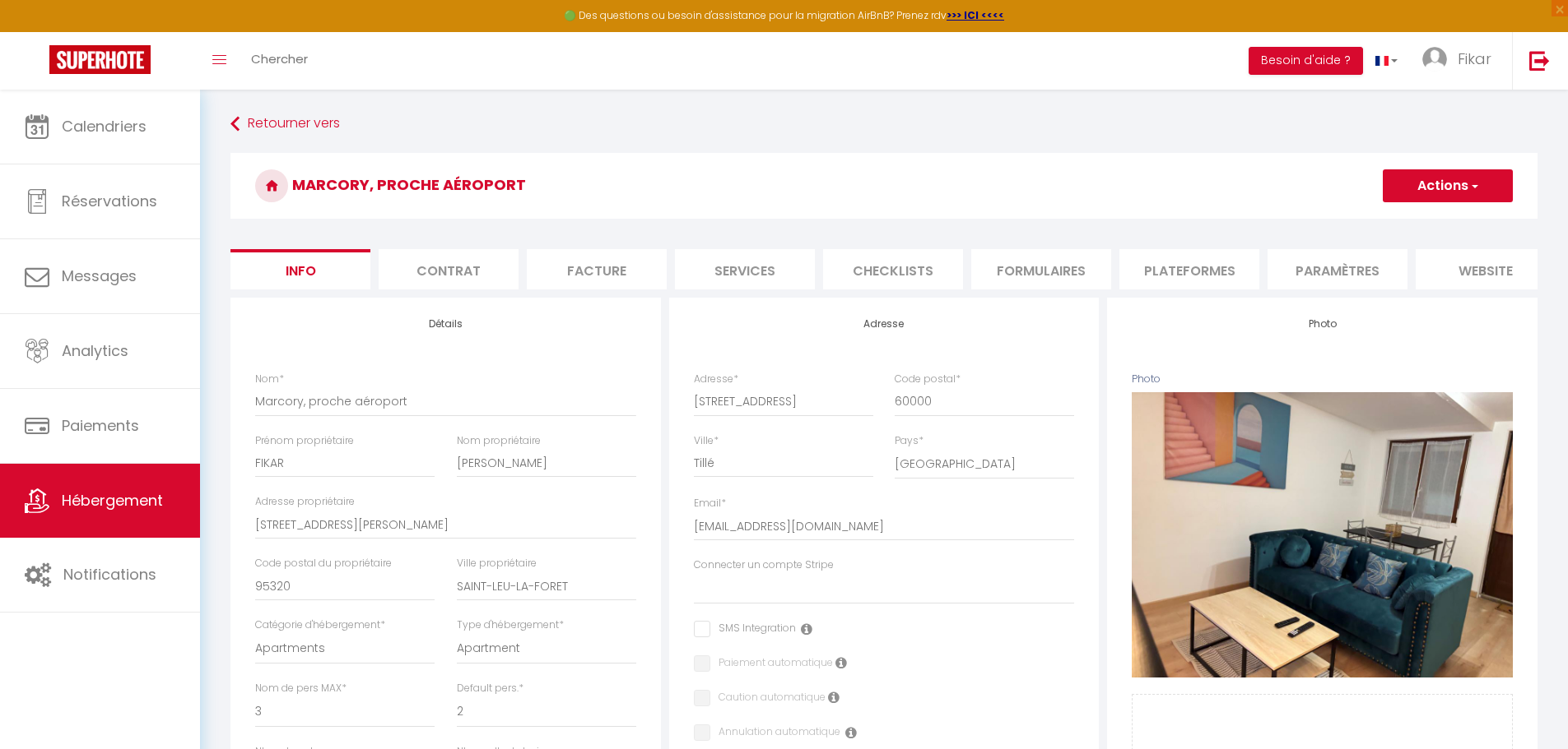
select select
checkbox input "false"
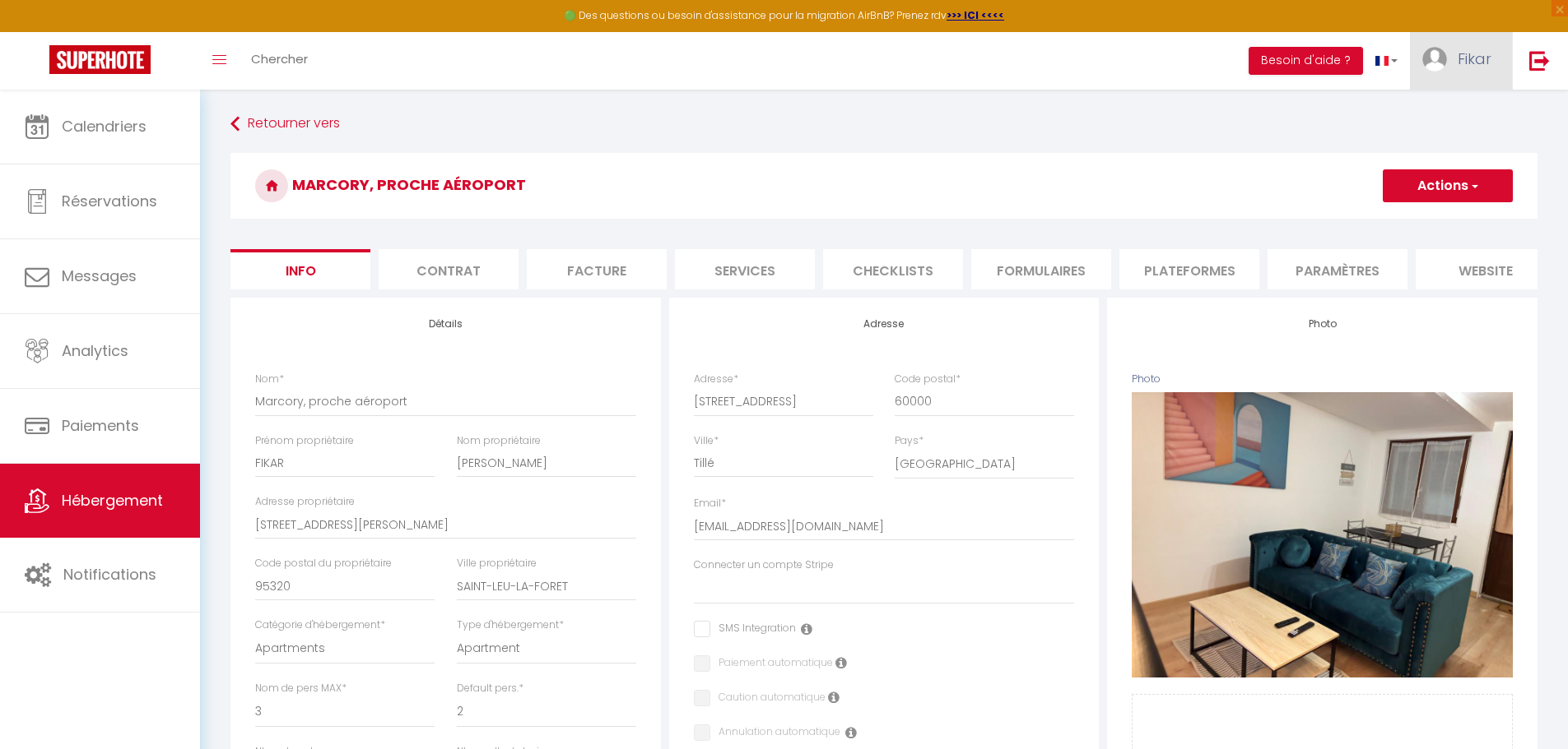
click at [1465, 56] on span "Fikar" at bounding box center [1474, 59] width 34 height 20
click at [1428, 141] on link "Équipe" at bounding box center [1445, 143] width 122 height 28
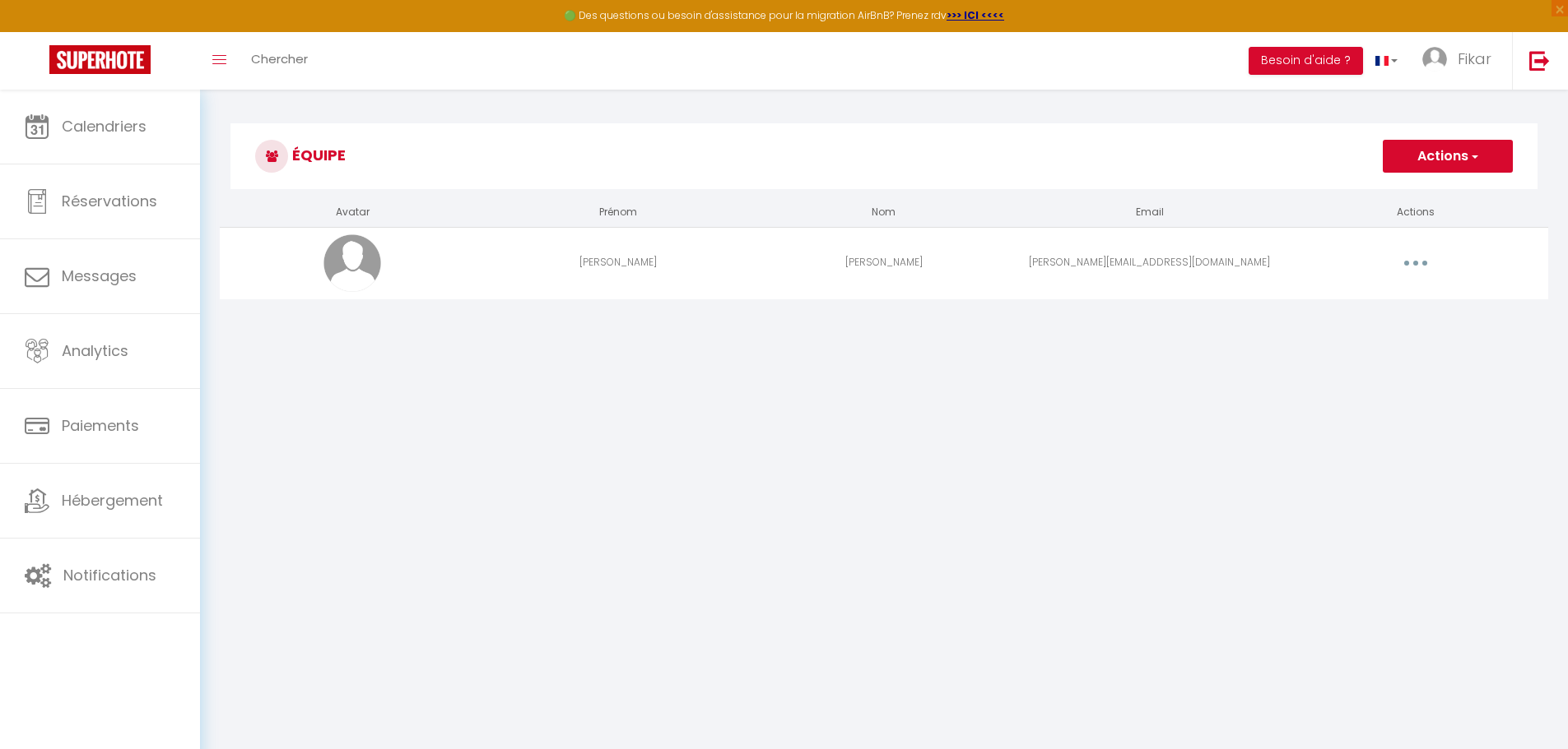
click at [1424, 261] on button "button" at bounding box center [1415, 262] width 46 height 26
drag, startPoint x: 1494, startPoint y: 318, endPoint x: 1508, endPoint y: 221, distance: 98.0
click at [1495, 309] on div "Équipe Actions Ajouter un nouvel utilisateur Avatar Prénom Nom Email Actions Ma…" at bounding box center [883, 220] width 1367 height 262
click at [1478, 152] on span "button" at bounding box center [1473, 156] width 11 height 16
drag, startPoint x: 1428, startPoint y: 353, endPoint x: 1433, endPoint y: 305, distance: 48.3
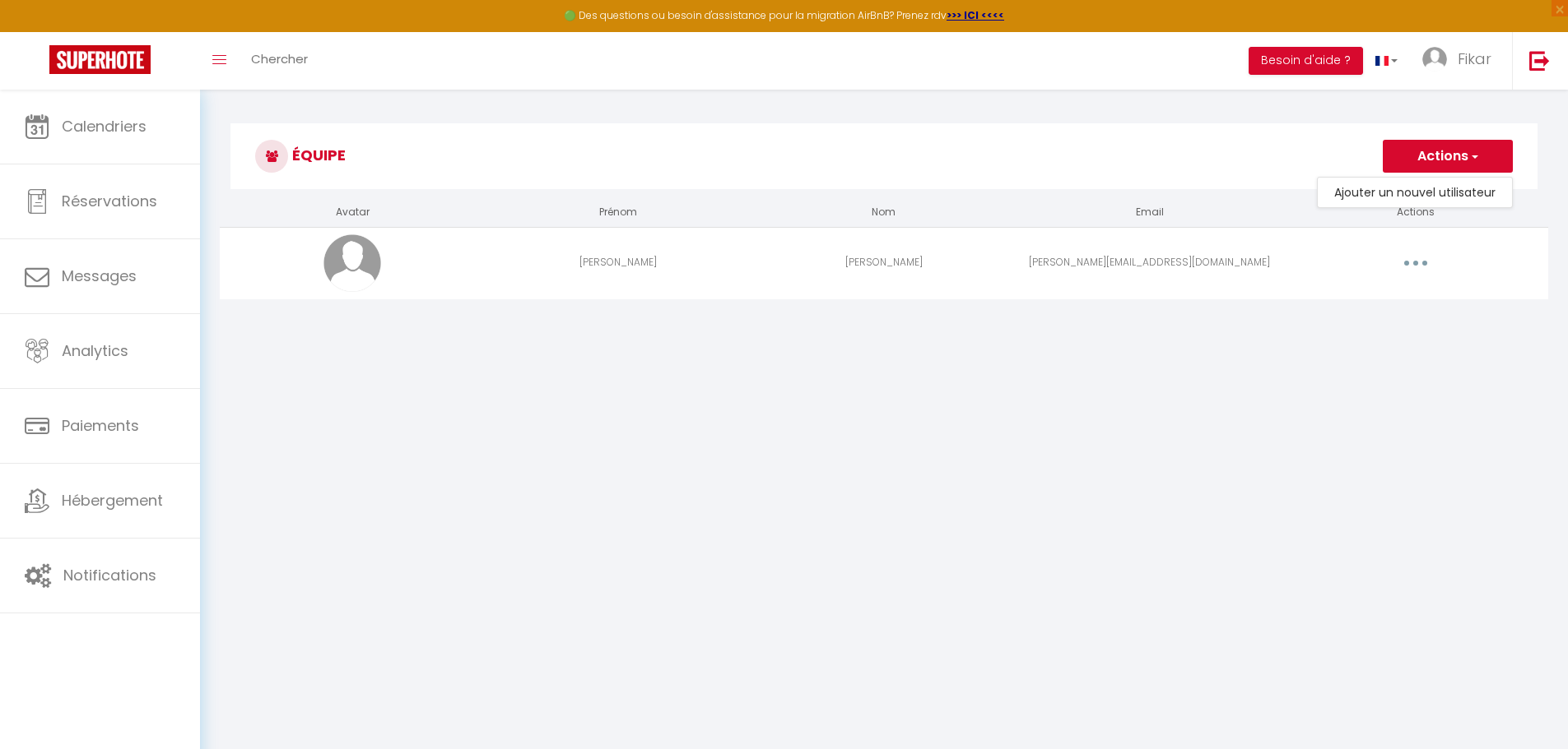
click at [1429, 348] on body "🟢 Des questions ou besoin d'assistance pour la migration AirBnB? Prenez rdv >>>…" at bounding box center [784, 464] width 1568 height 749
click at [1423, 256] on button "button" at bounding box center [1415, 262] width 46 height 26
click at [1354, 301] on link "Editer" at bounding box center [1372, 301] width 122 height 28
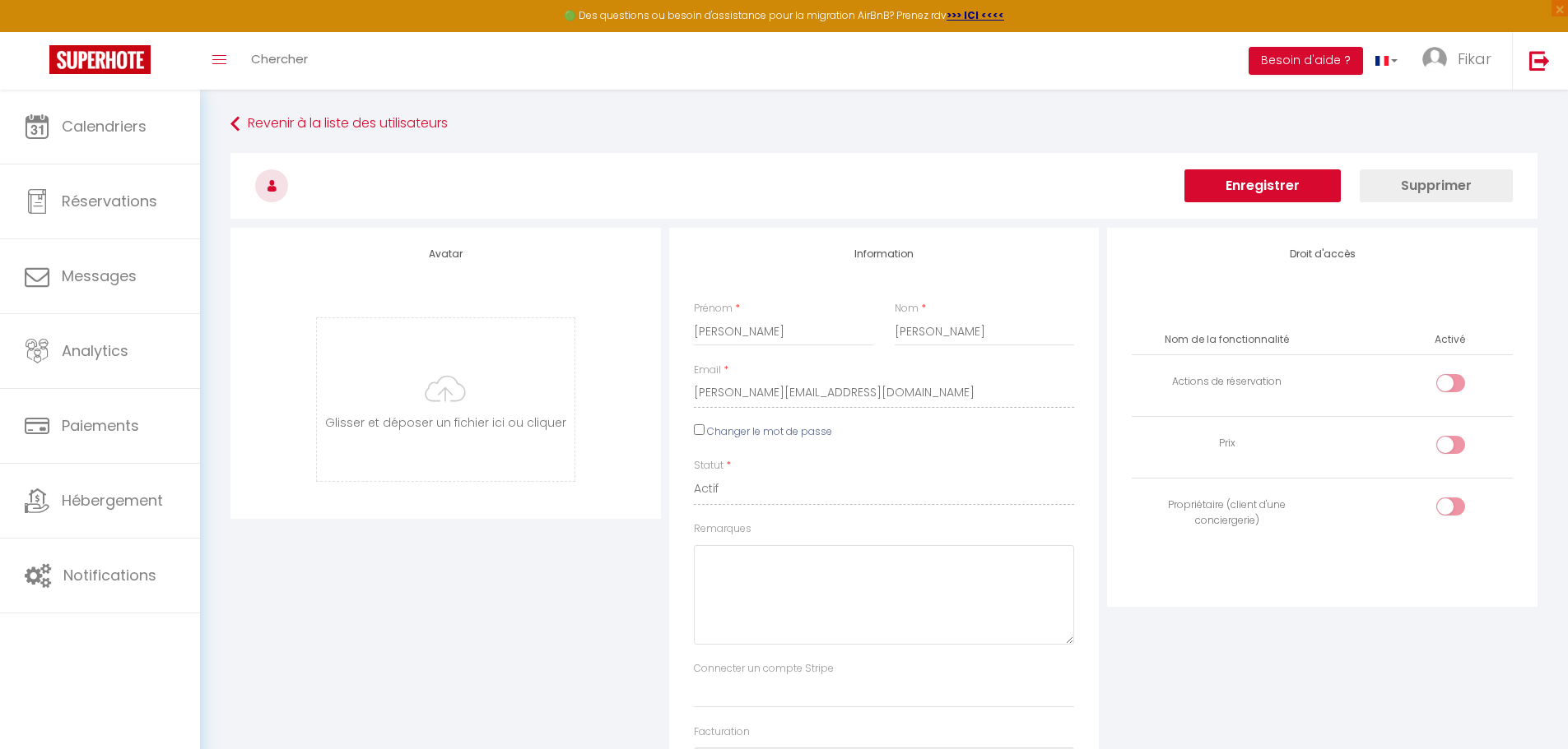
click at [1458, 379] on input "checkbox" at bounding box center [1464, 387] width 29 height 25
checkbox input "true"
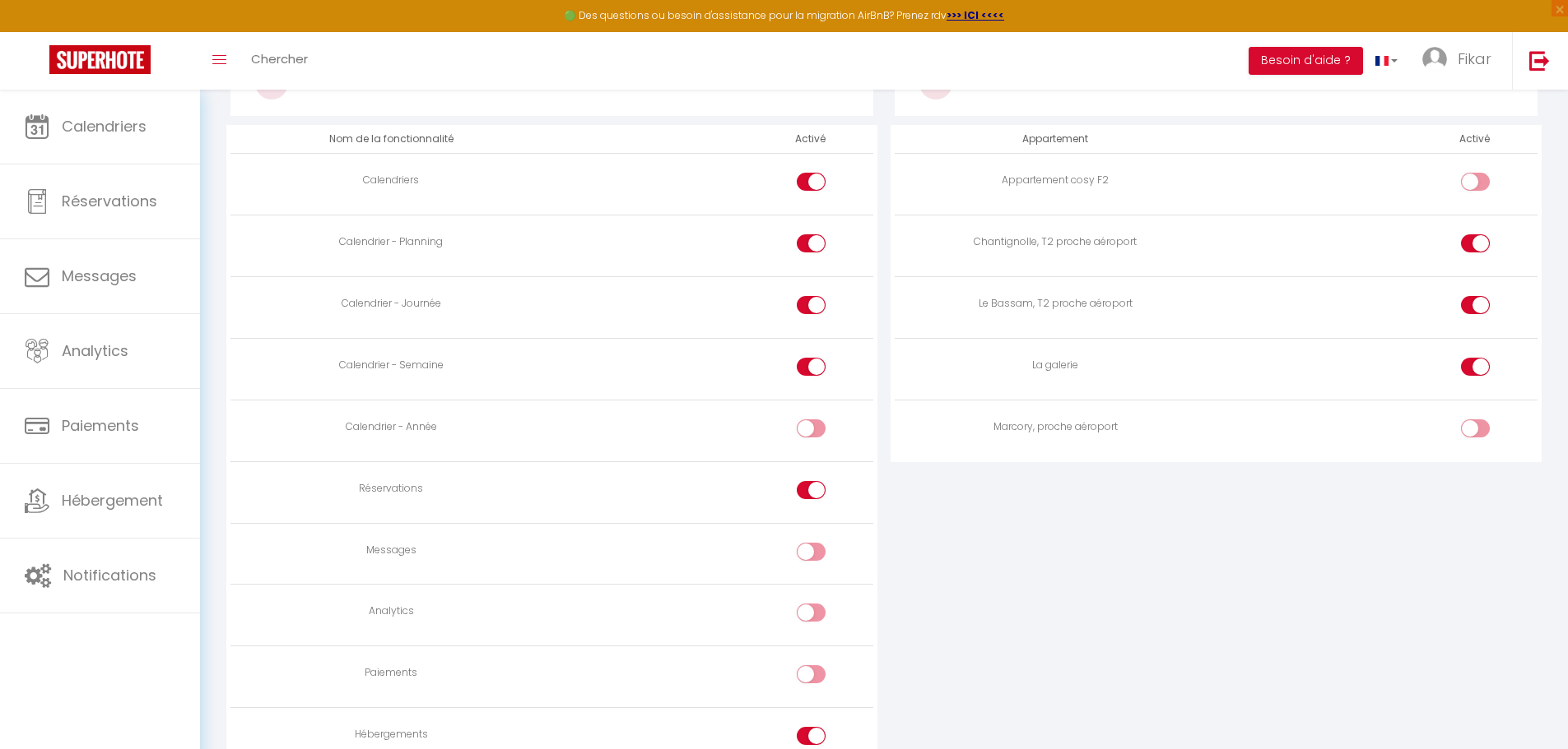
scroll to position [858, 0]
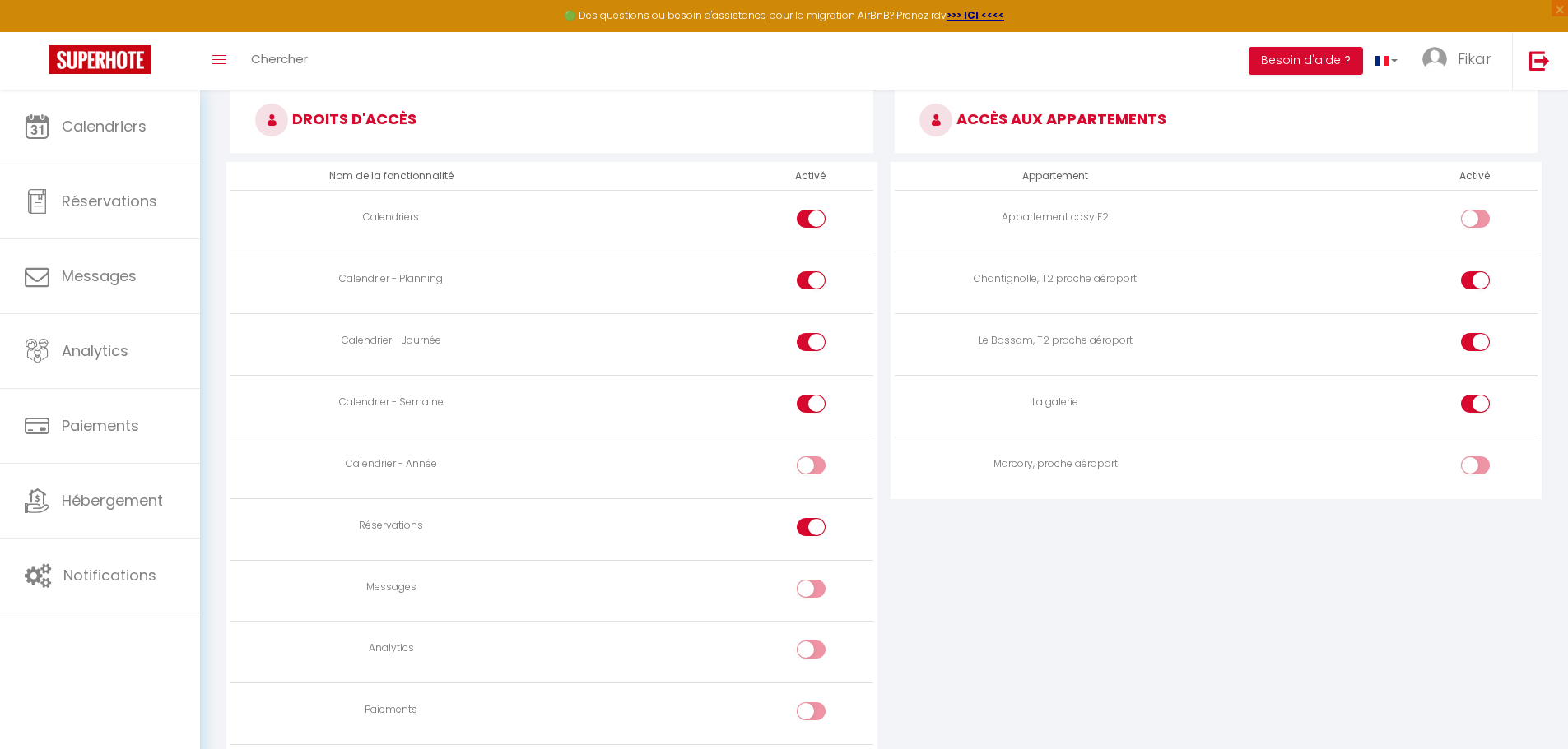
click at [1483, 468] on input "checkbox" at bounding box center [1489, 469] width 29 height 25
checkbox input "true"
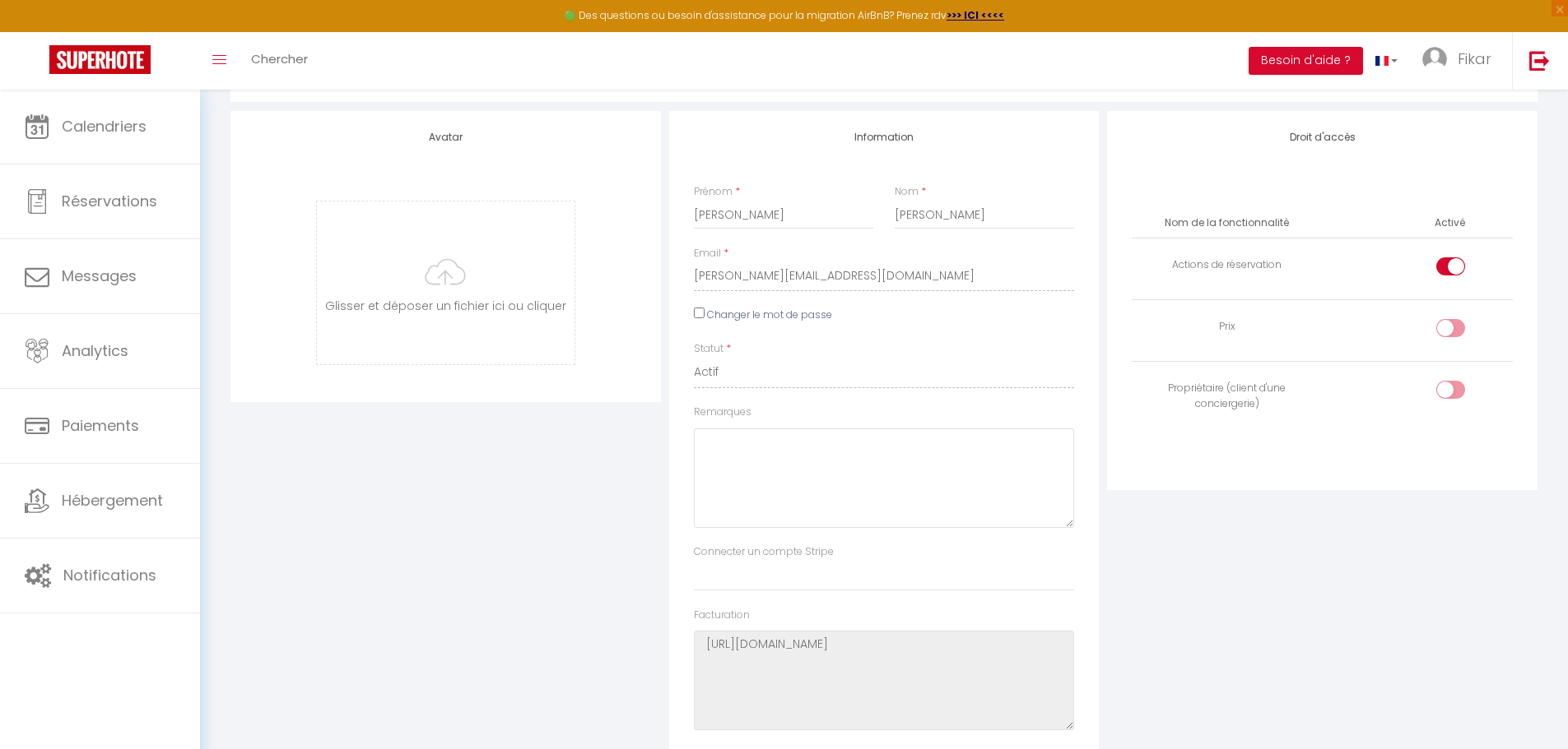
scroll to position [0, 0]
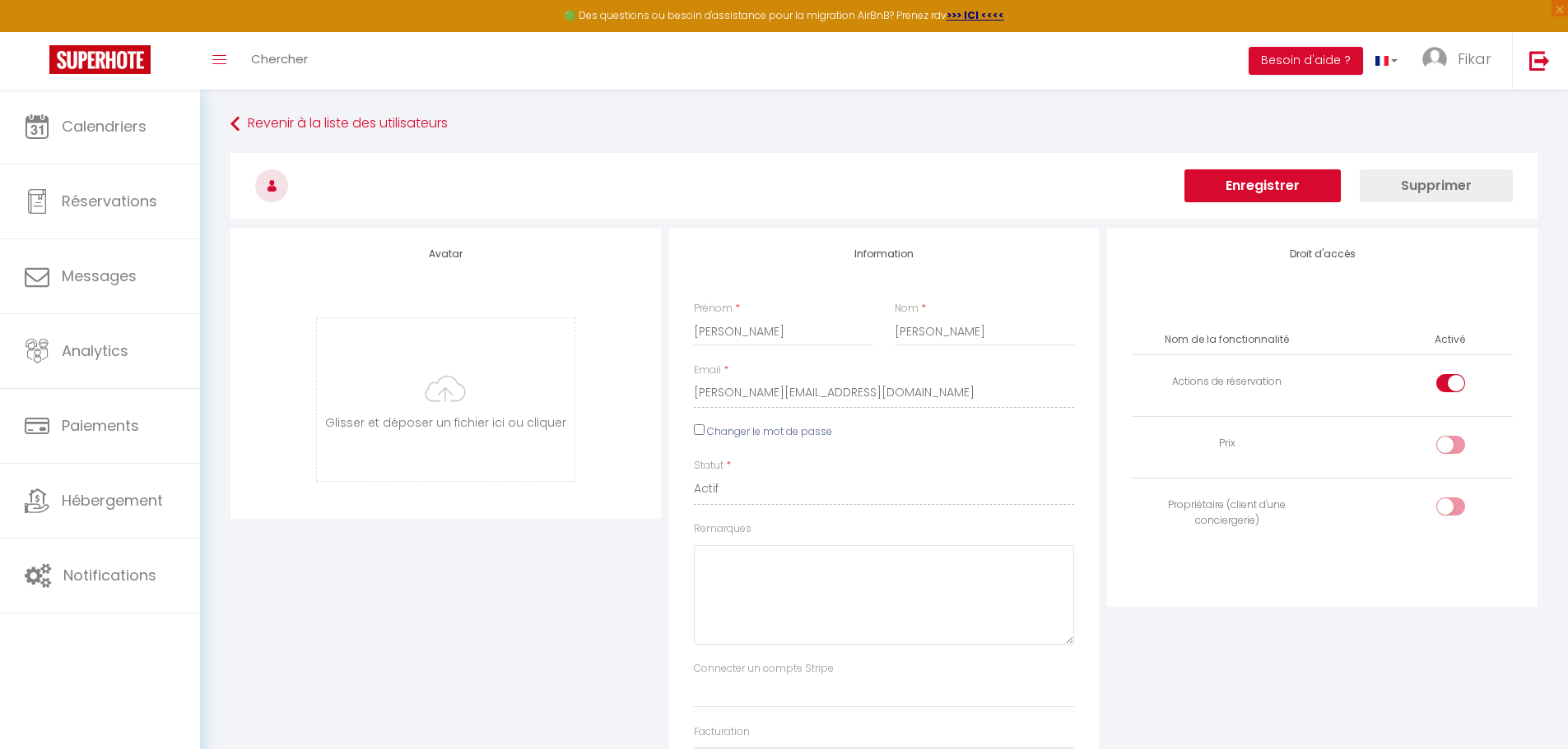
click at [1284, 181] on button "Enregistrer" at bounding box center [1262, 185] width 157 height 33
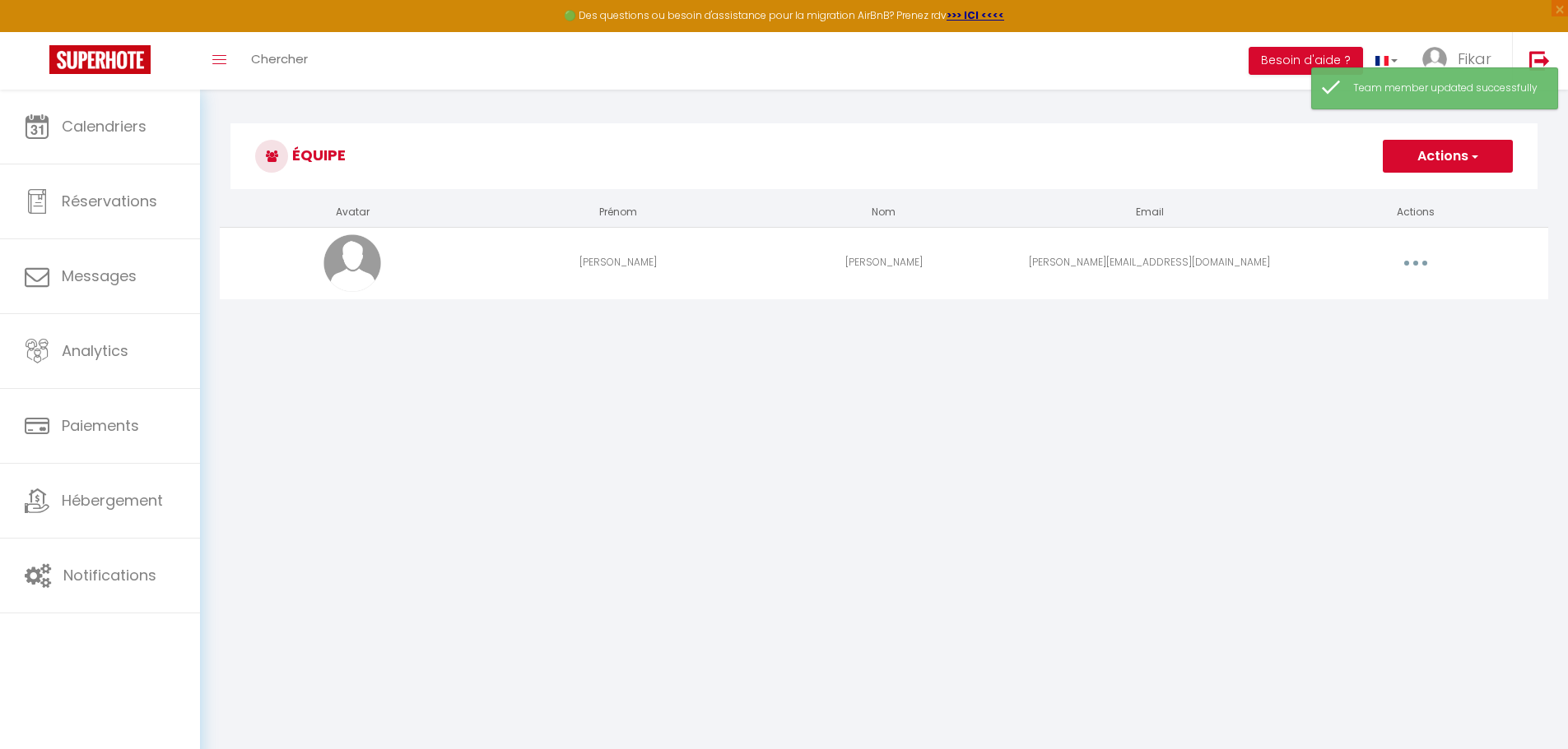
drag, startPoint x: 905, startPoint y: 448, endPoint x: 1300, endPoint y: 232, distance: 450.2
click at [905, 449] on body "🟢 Des questions ou besoin d'assistance pour la migration AirBnB? Prenez rdv >>>…" at bounding box center [784, 464] width 1568 height 749
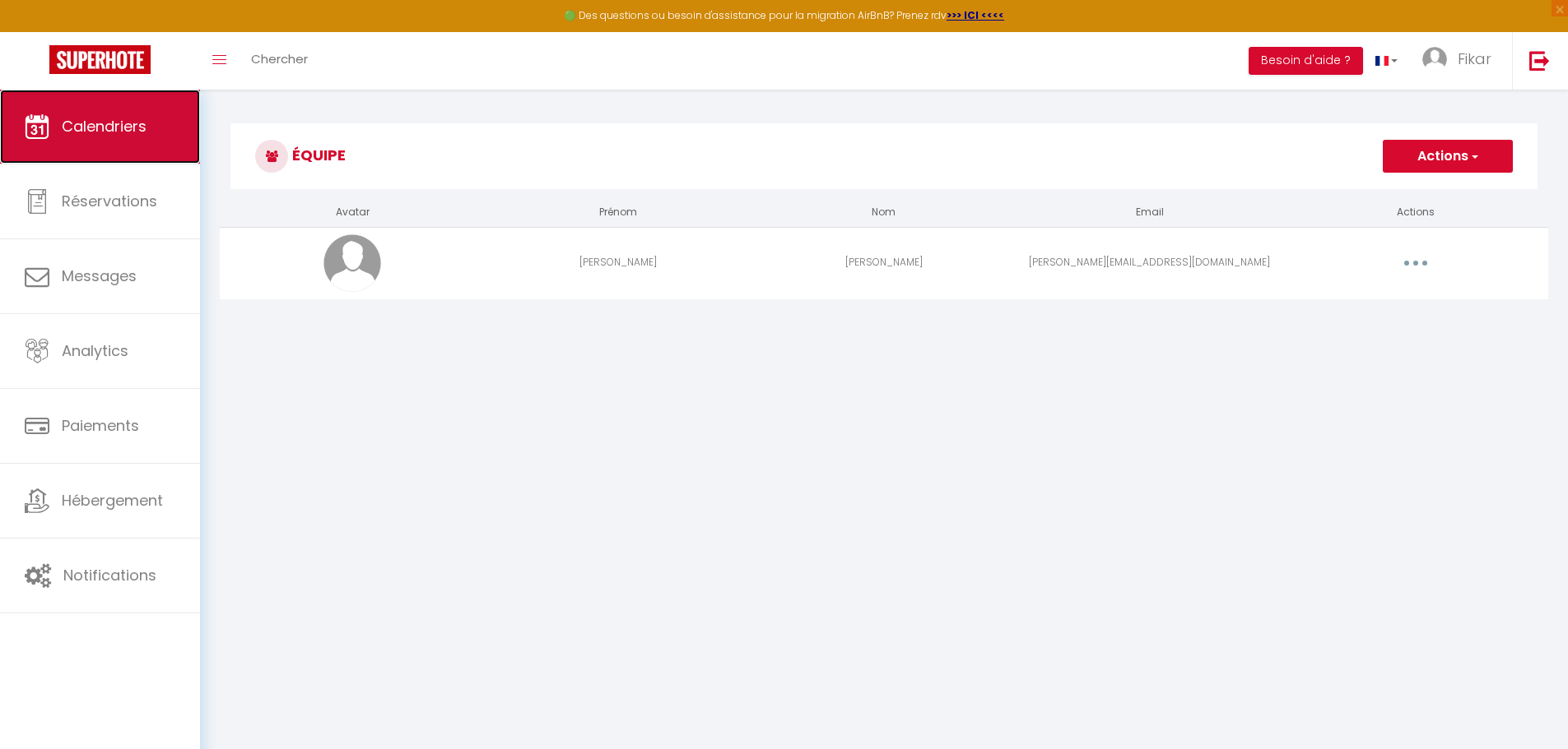
click at [90, 120] on span "Calendriers" at bounding box center [104, 126] width 85 height 20
